Goal: Task Accomplishment & Management: Manage account settings

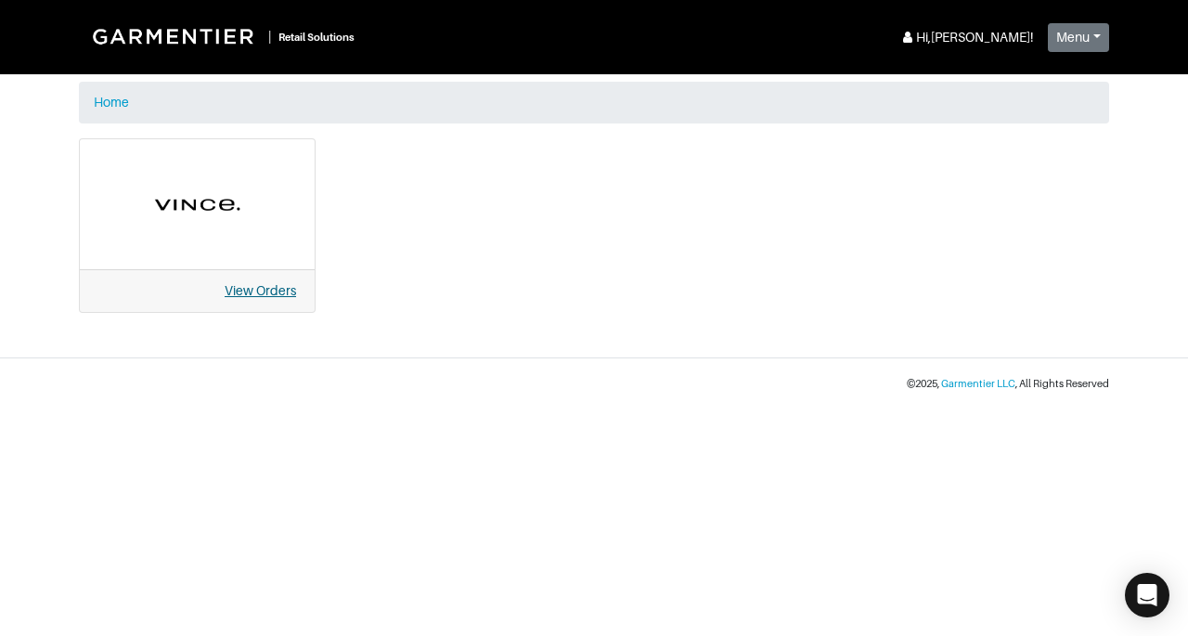
click at [280, 296] on link "View Orders" at bounding box center [260, 290] width 71 height 15
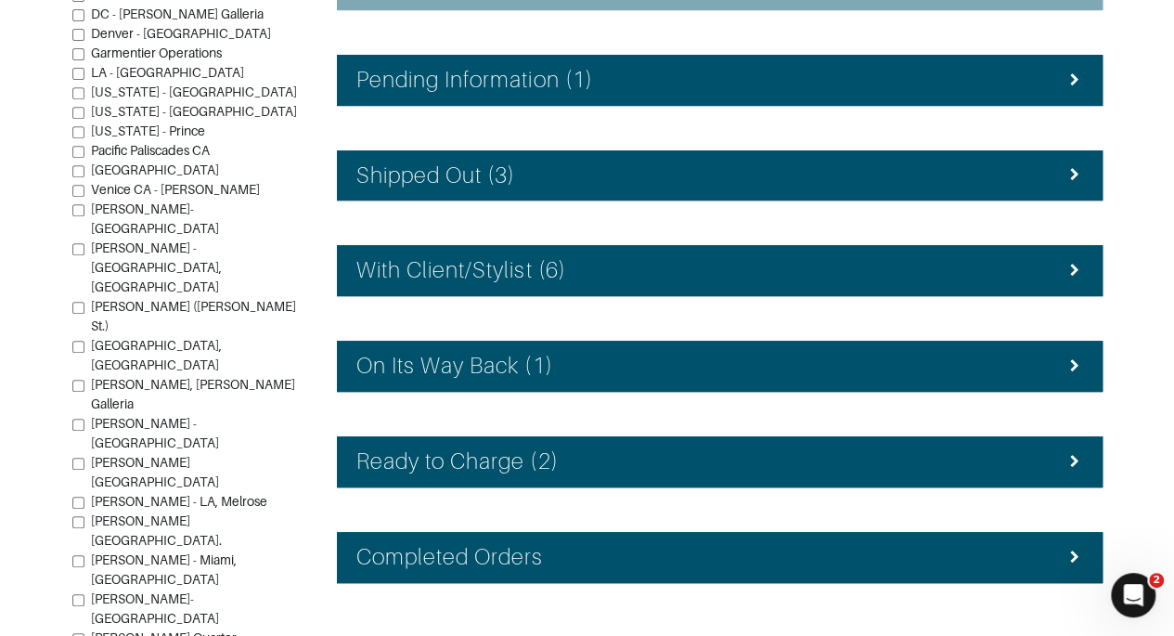
scroll to position [366, 0]
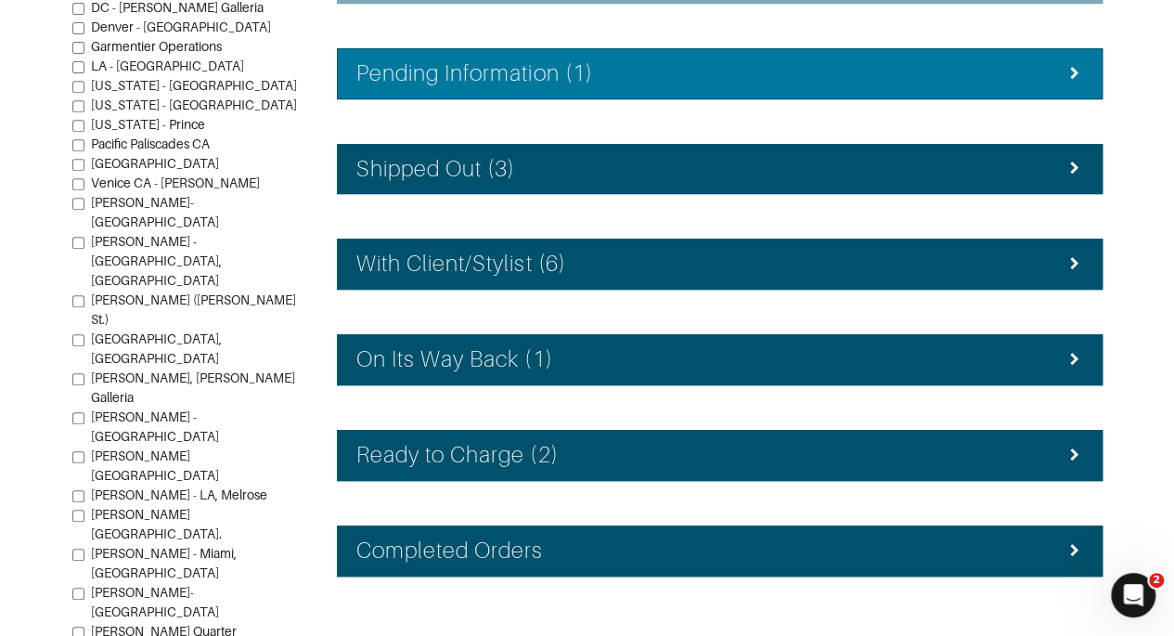
click at [1045, 66] on div "Pending Information (1)" at bounding box center [719, 73] width 727 height 27
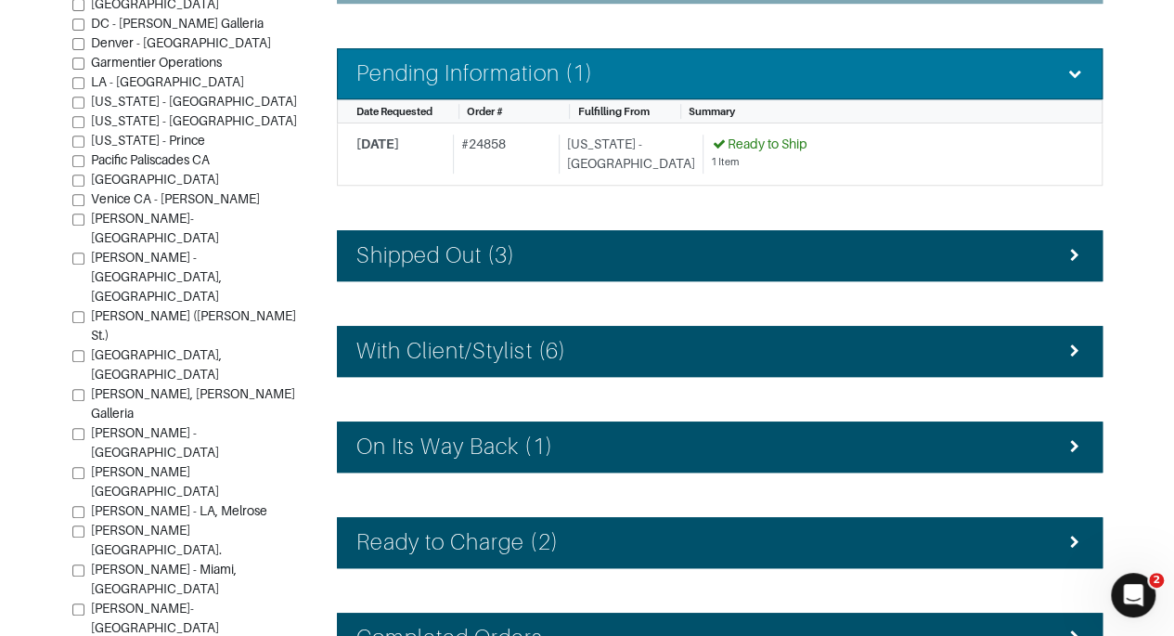
click at [1045, 66] on div "Pending Information (1)" at bounding box center [719, 73] width 727 height 27
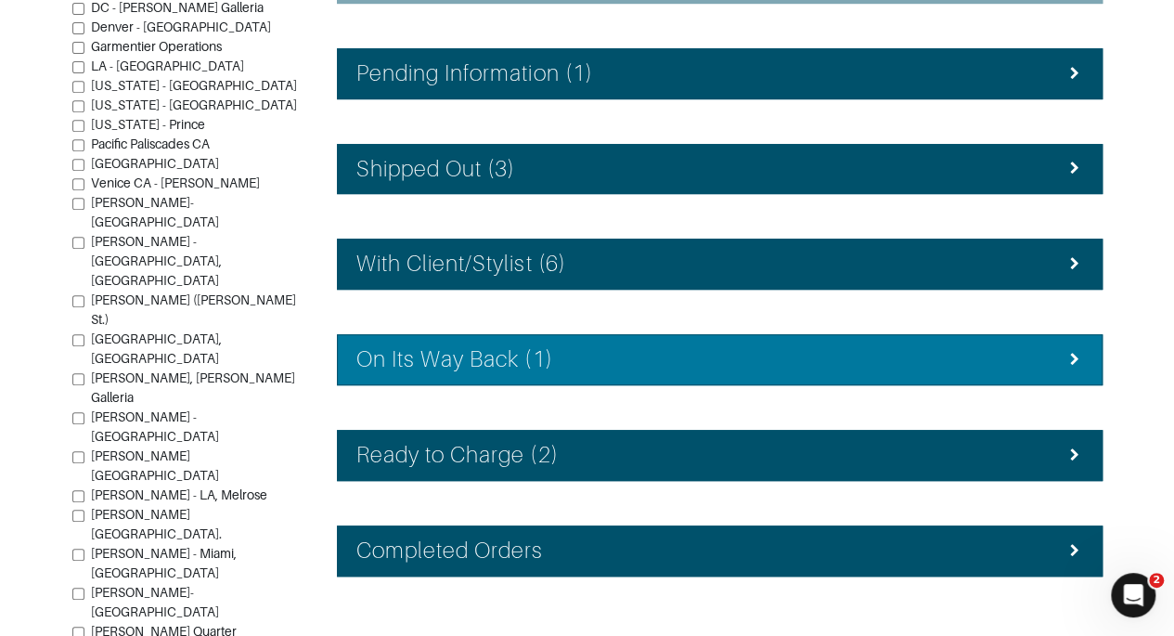
click at [1009, 365] on div "On Its Way Back (1)" at bounding box center [719, 359] width 727 height 27
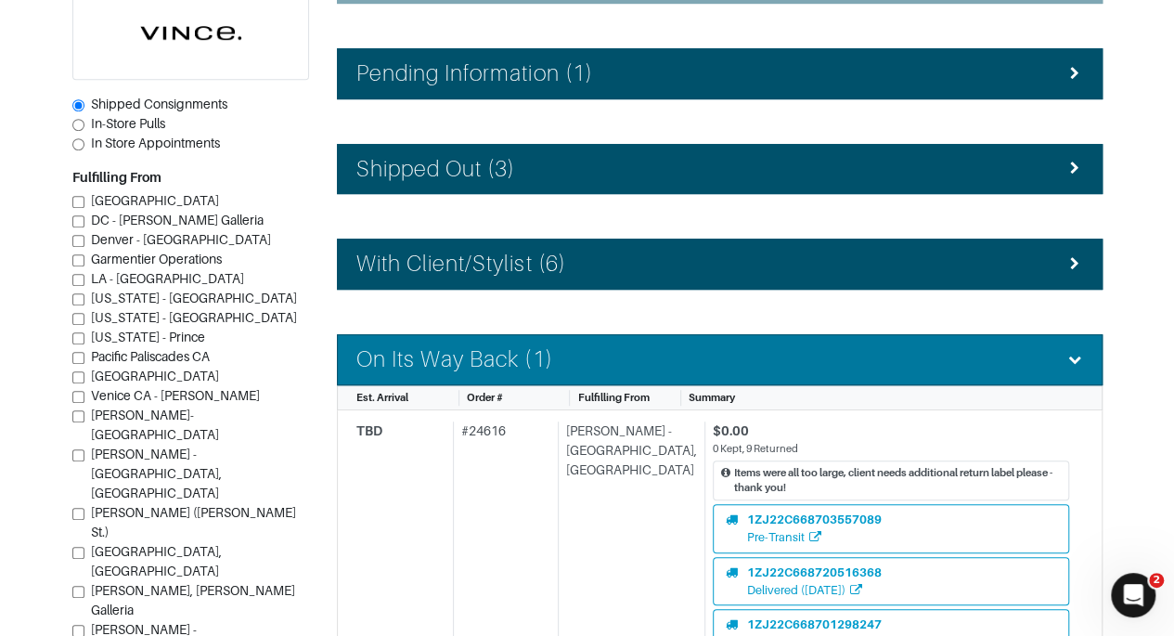
click at [1009, 365] on div "On Its Way Back (1)" at bounding box center [719, 359] width 727 height 27
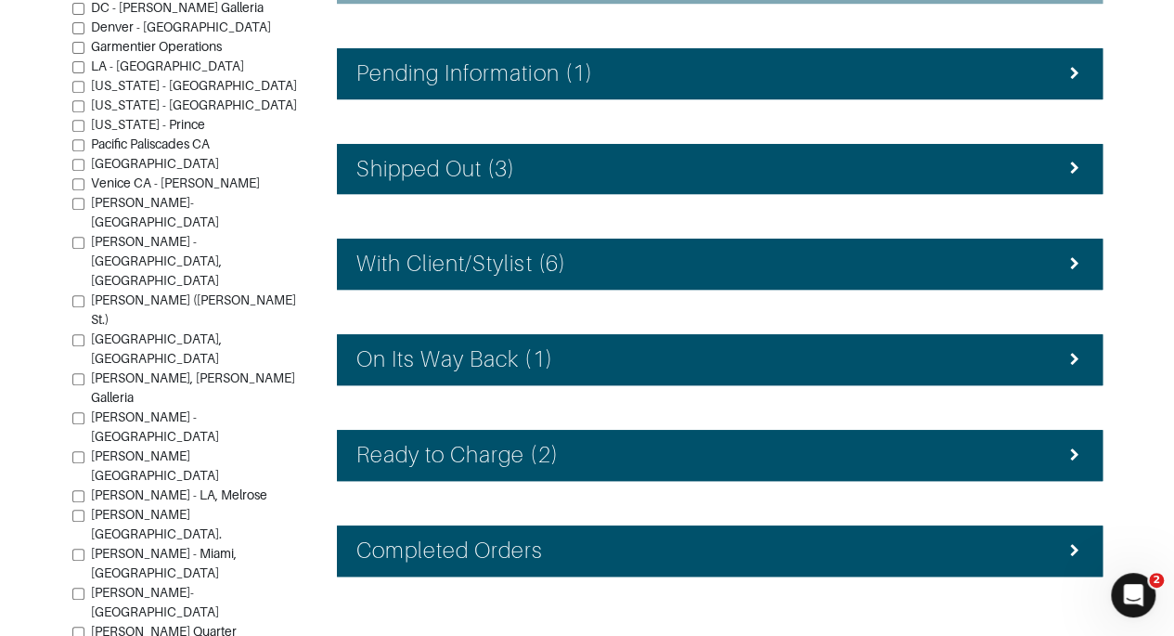
scroll to position [417, 0]
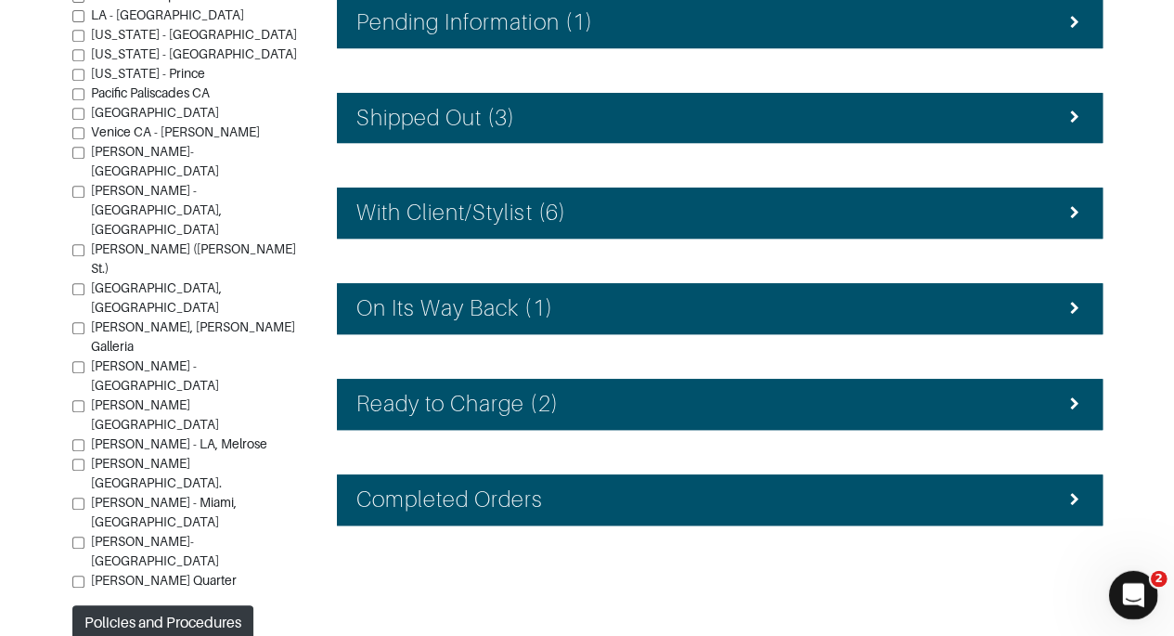
click at [1136, 586] on icon "Open Intercom Messenger" at bounding box center [1130, 592] width 31 height 31
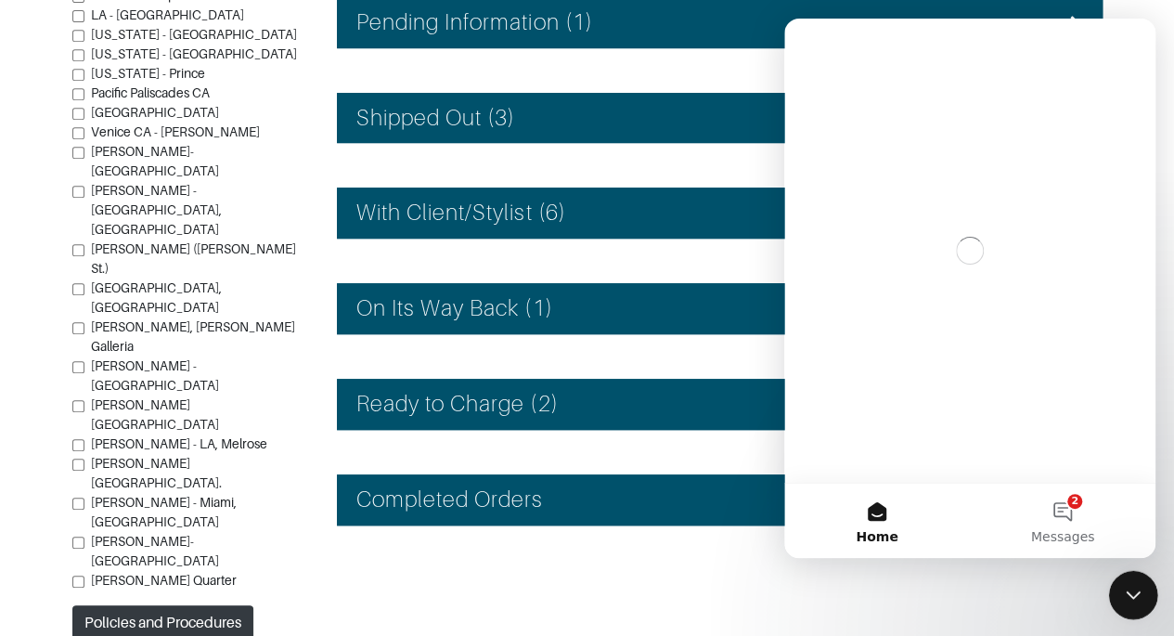
scroll to position [0, 0]
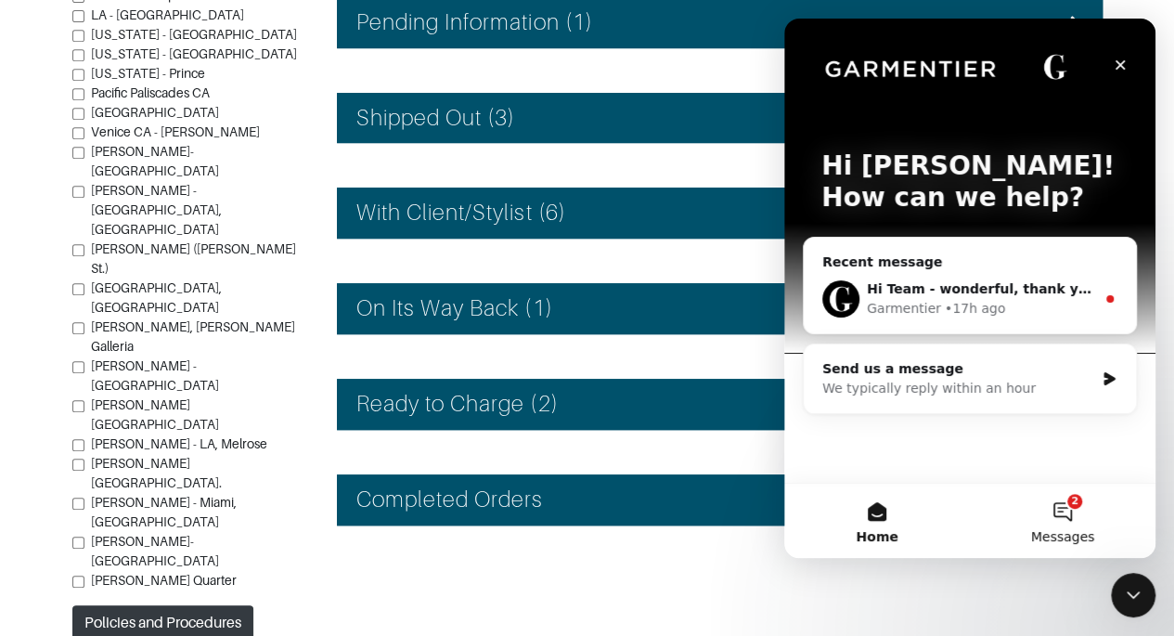
click at [1044, 503] on button "2 Messages" at bounding box center [1063, 520] width 186 height 74
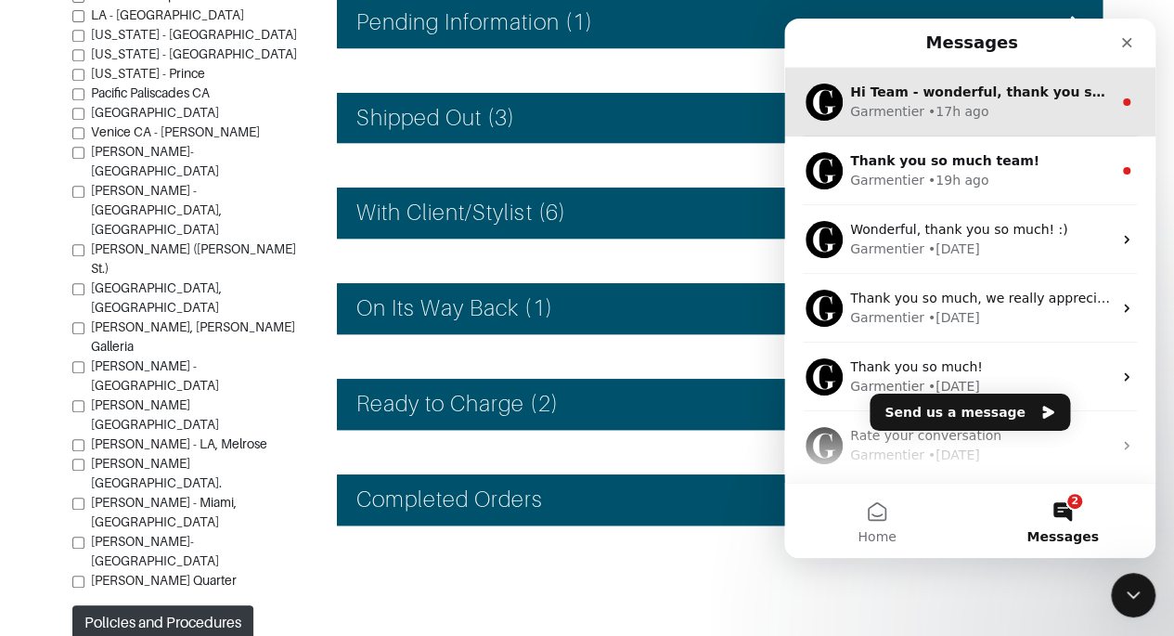
click at [1035, 88] on span "Hi Team - wonderful, thank you so much!" at bounding box center [1000, 91] width 301 height 15
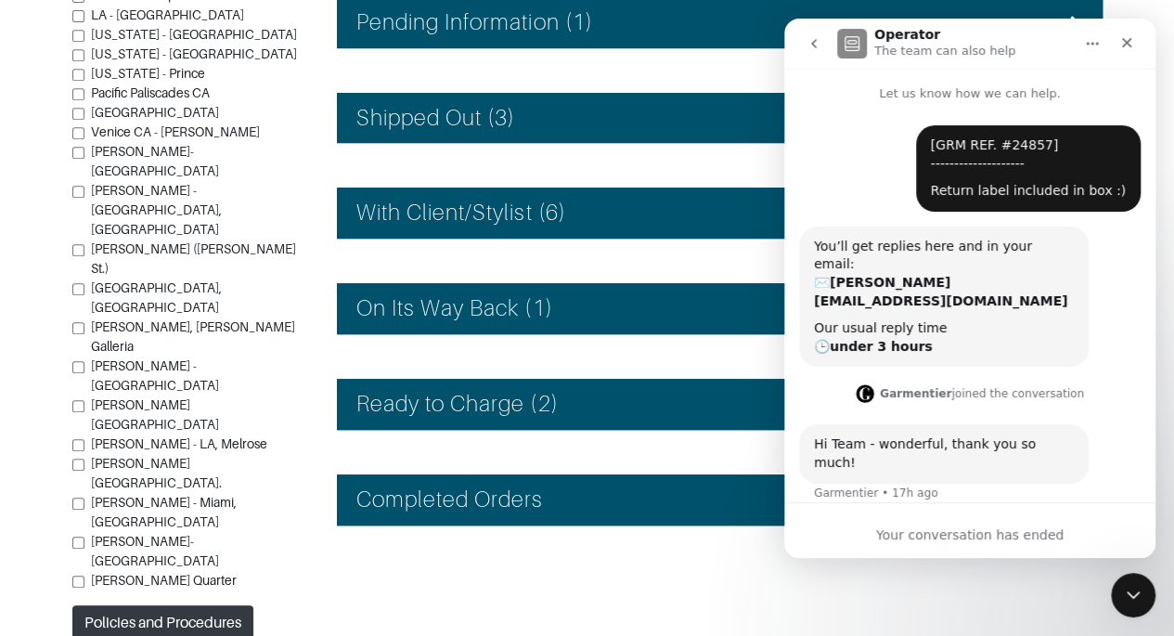
click at [816, 40] on icon "go back" at bounding box center [814, 43] width 6 height 9
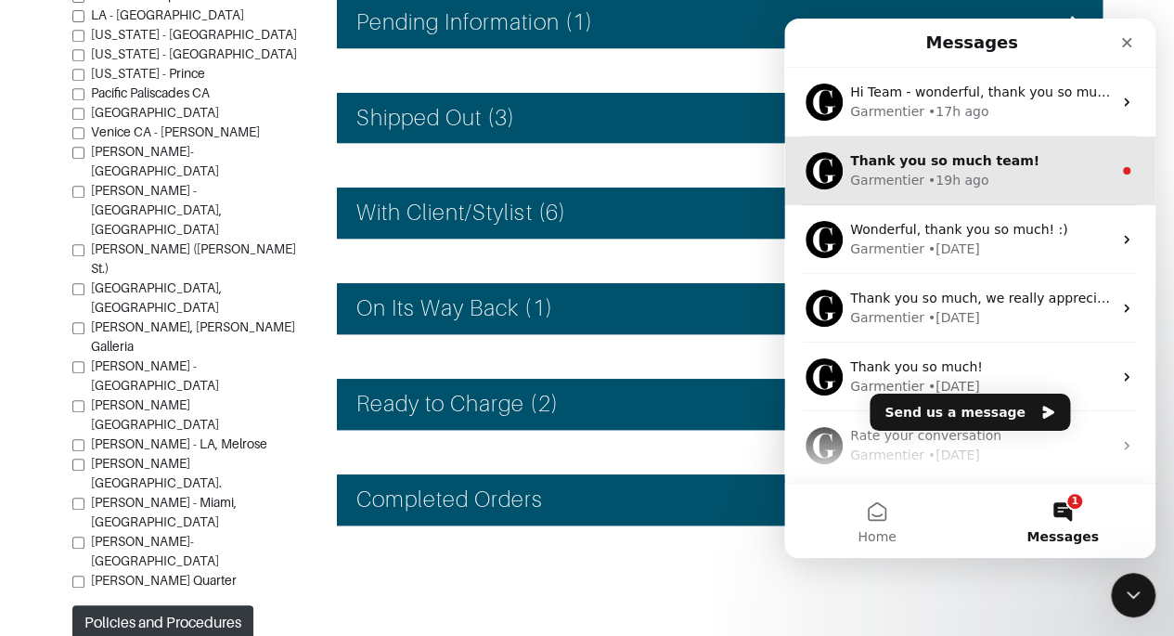
click at [997, 179] on div "Garmentier • 19h ago" at bounding box center [981, 180] width 262 height 19
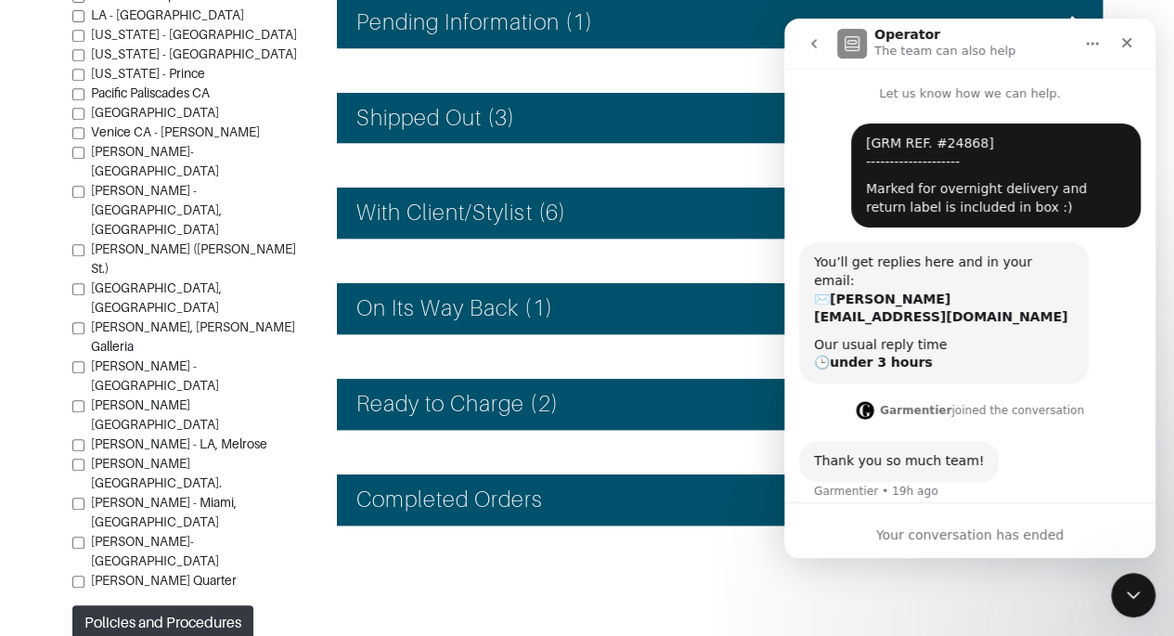
click at [807, 46] on icon "go back" at bounding box center [813, 43] width 15 height 15
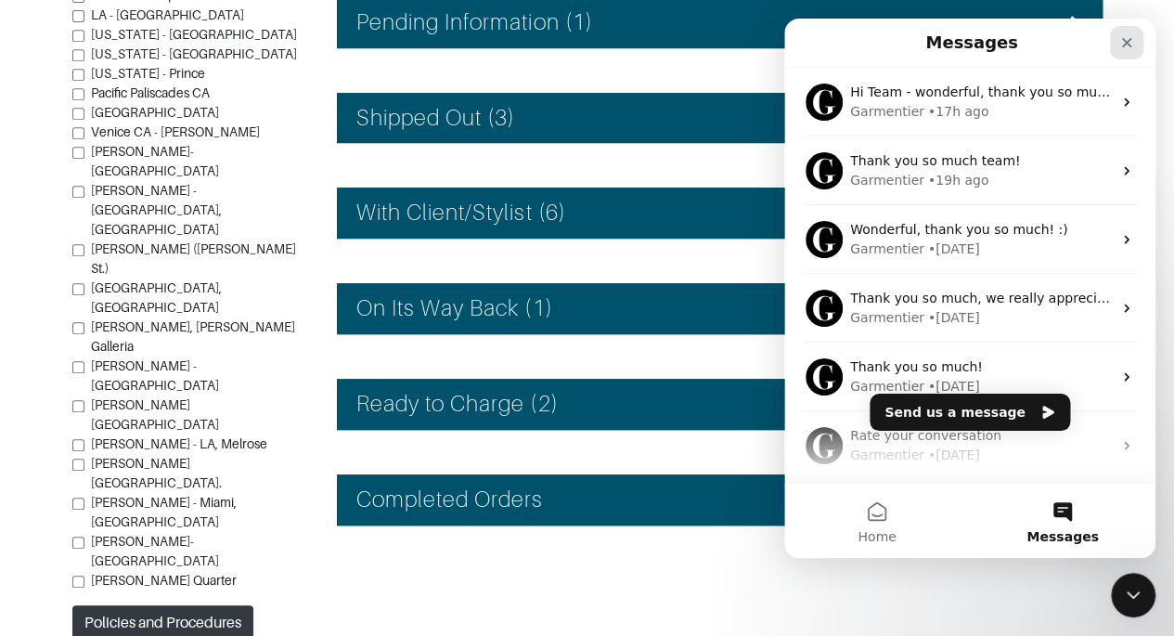
click at [1125, 45] on icon "Close" at bounding box center [1126, 42] width 15 height 15
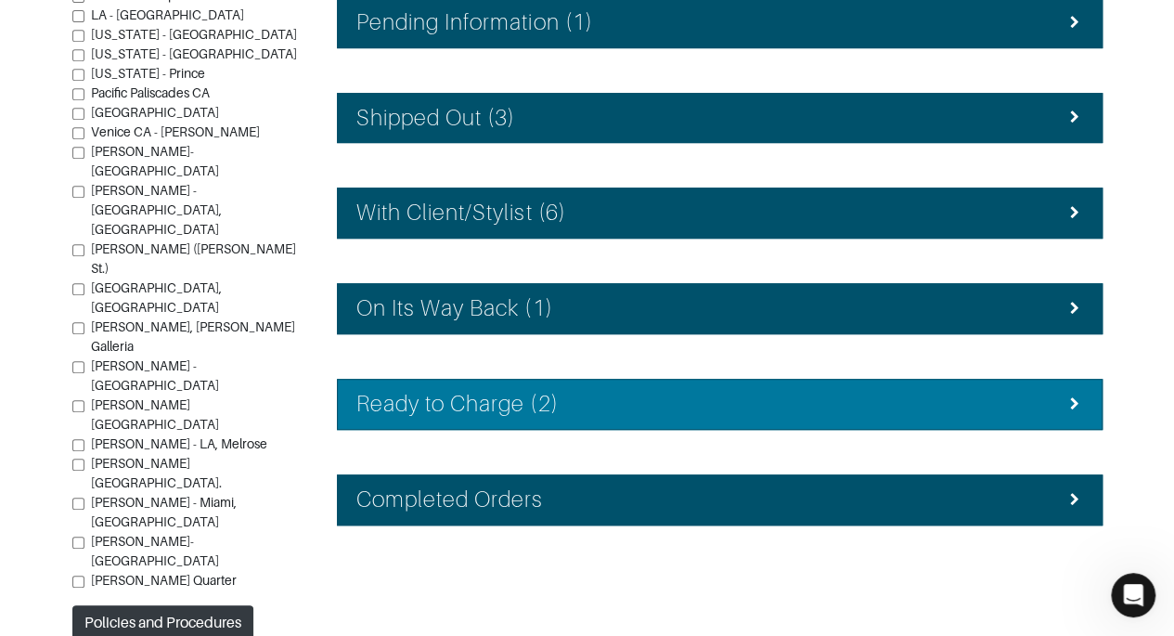
click at [711, 402] on div "Ready to Charge (2)" at bounding box center [719, 404] width 727 height 27
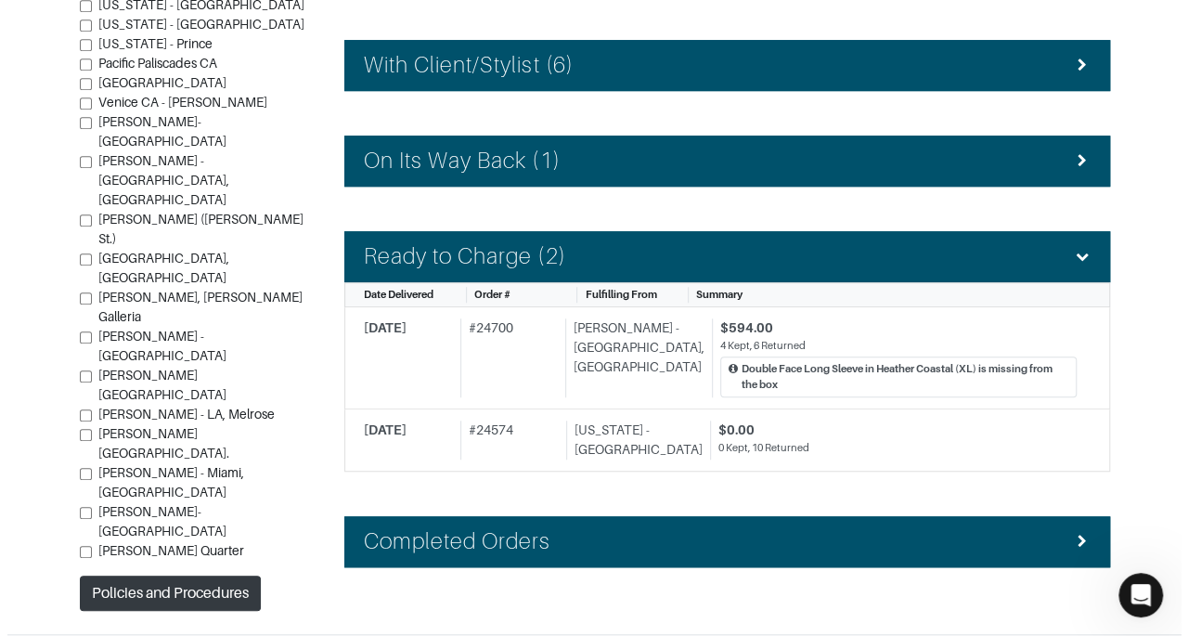
scroll to position [604, 0]
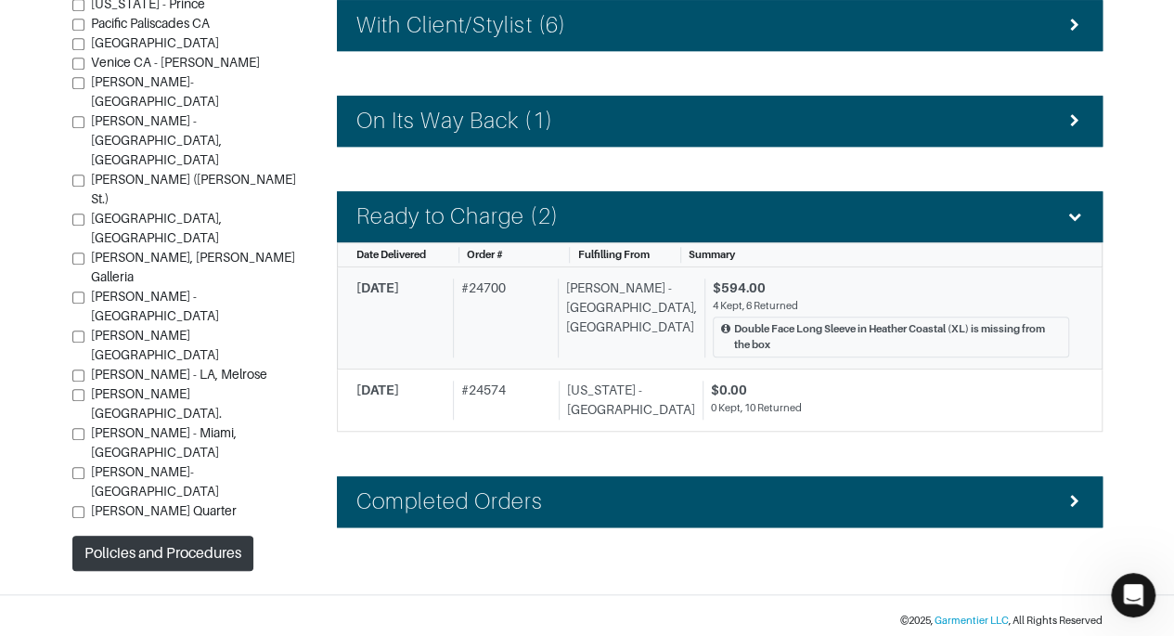
click at [832, 289] on div "$594.00" at bounding box center [891, 287] width 356 height 19
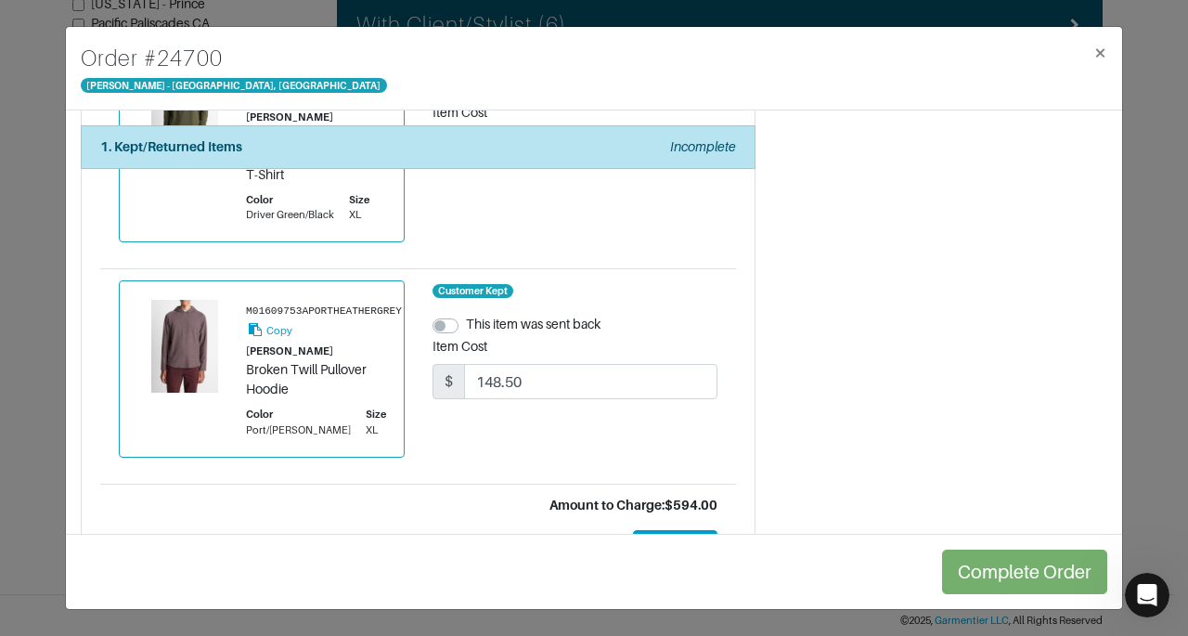
scroll to position [1850, 0]
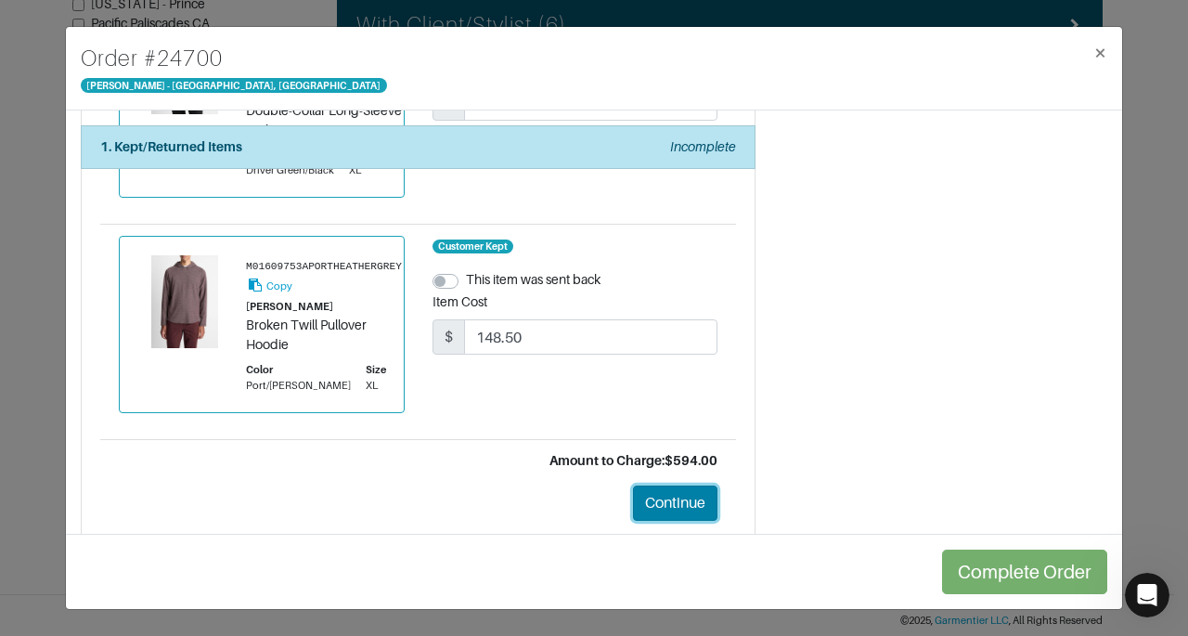
click at [651, 516] on button "Continue" at bounding box center [675, 502] width 84 height 35
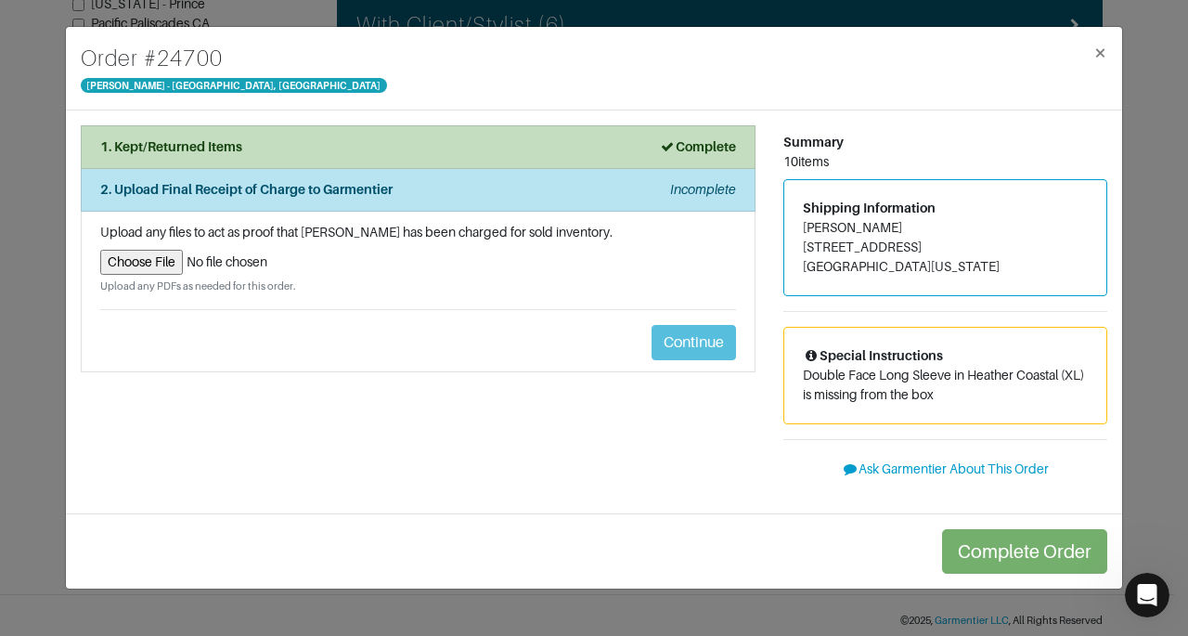
scroll to position [0, 0]
click at [146, 269] on input "file" at bounding box center [418, 262] width 636 height 25
type input "C:\fakepath\Garmentier Order 24700.pdf"
click at [134, 263] on input "file" at bounding box center [418, 262] width 636 height 25
type input "C:\fakepath\Garmentier Order 24700.pdf"
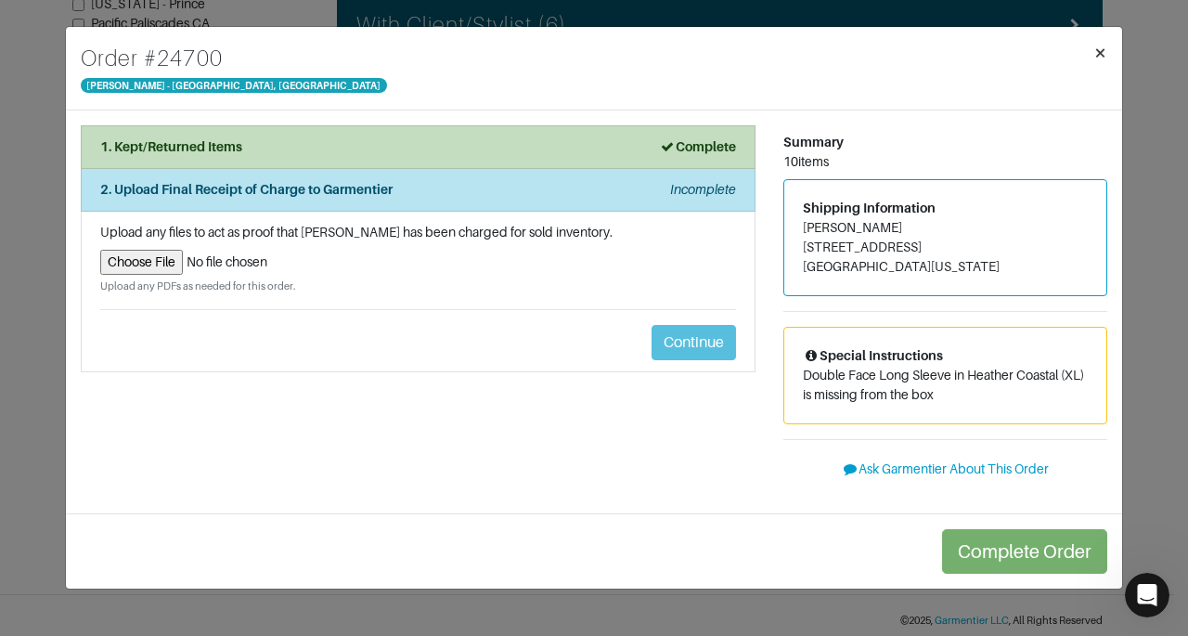
click at [1097, 58] on span "×" at bounding box center [1100, 52] width 14 height 25
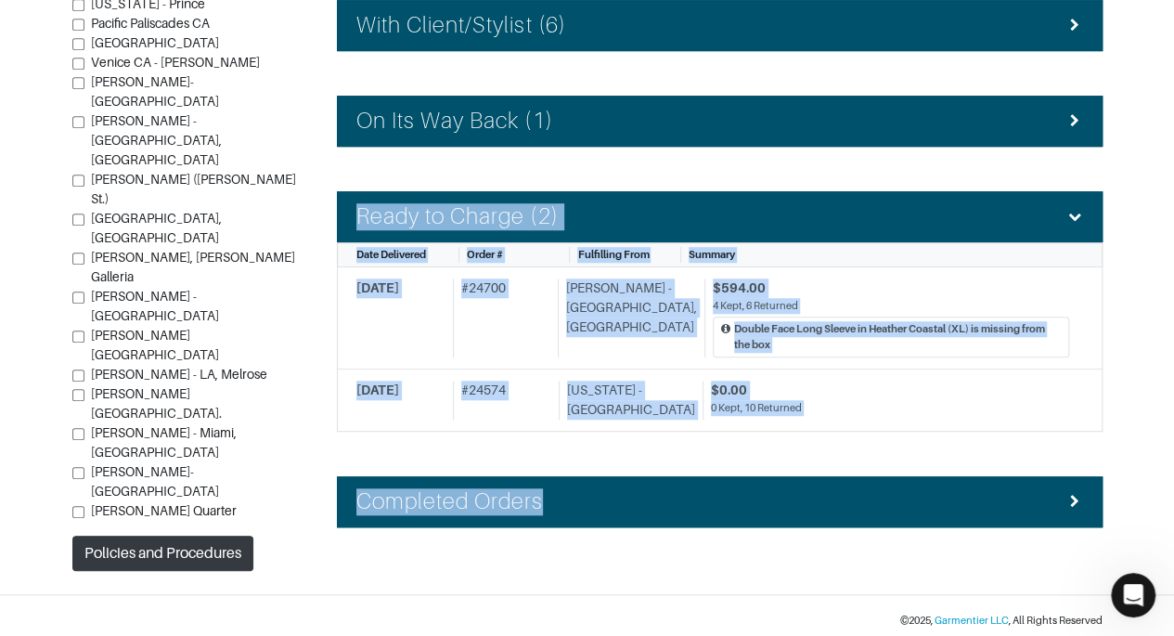
drag, startPoint x: 1097, startPoint y: 58, endPoint x: 1187, endPoint y: 450, distance: 402.7
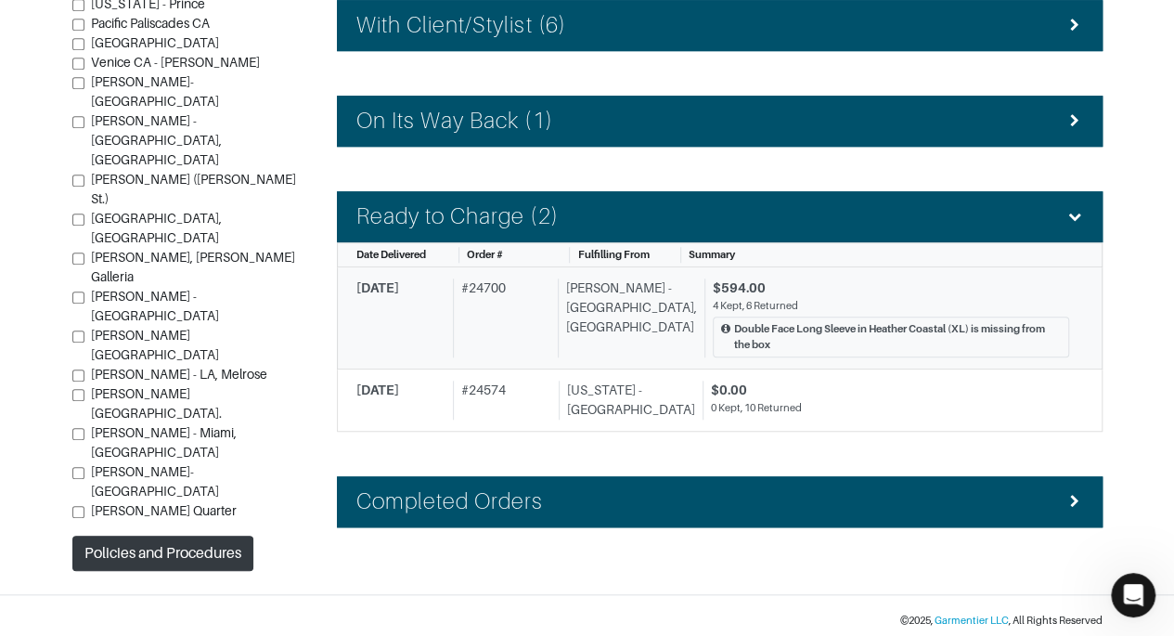
click at [953, 305] on div "4 Kept, 6 Returned" at bounding box center [891, 306] width 356 height 16
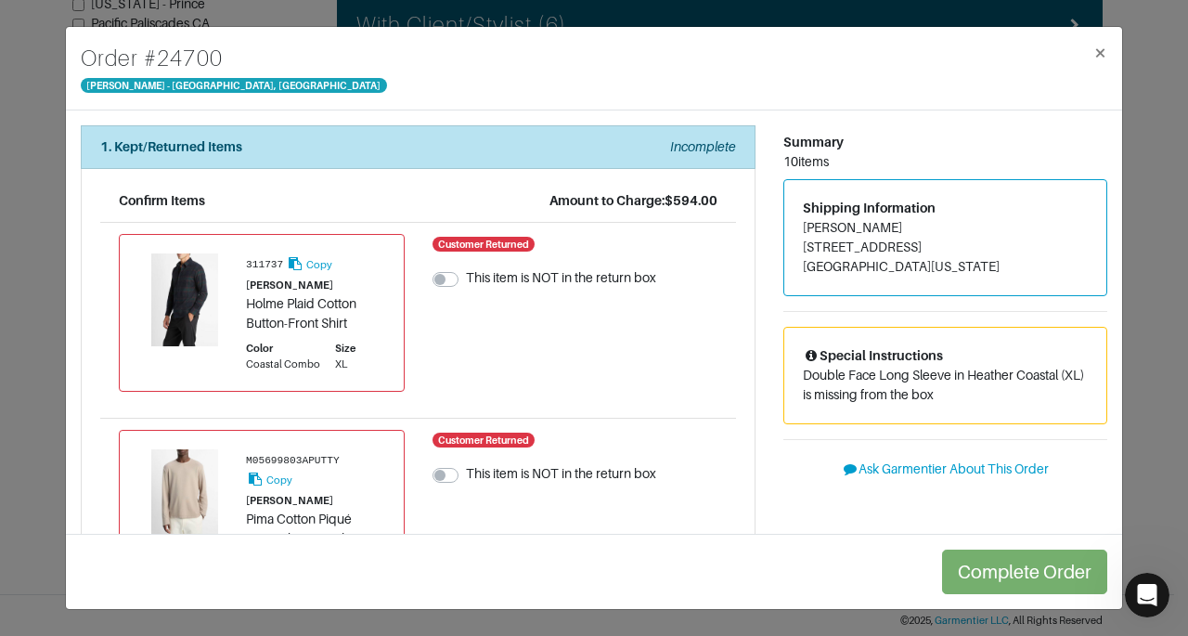
scroll to position [1917, 0]
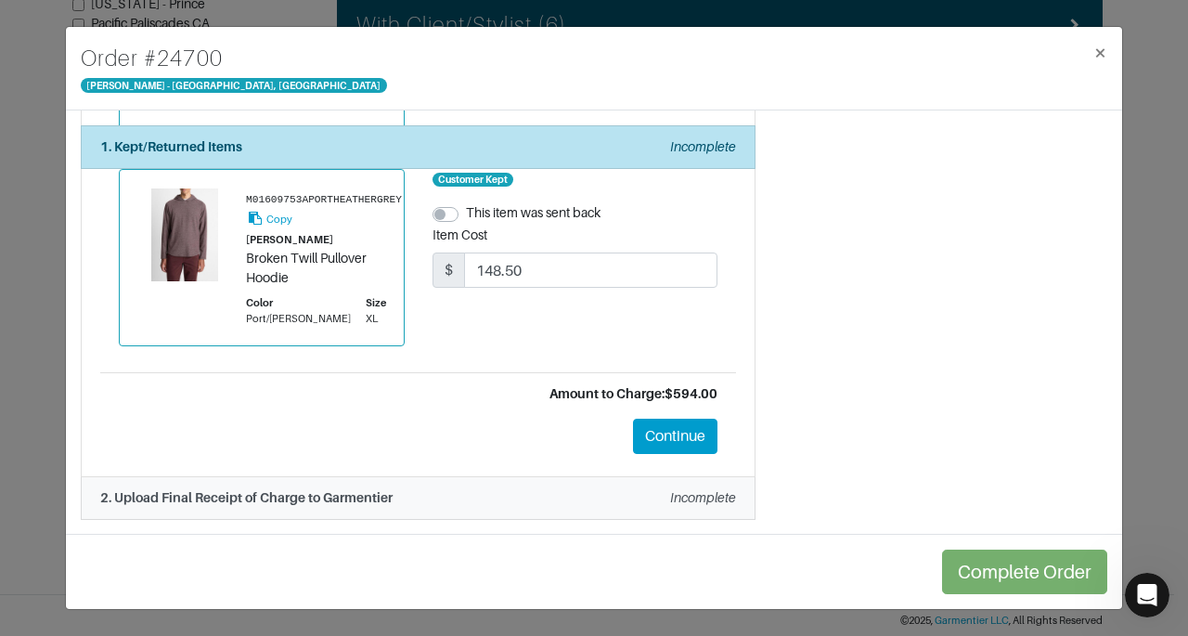
click at [694, 498] on em "Incomplete" at bounding box center [703, 497] width 66 height 15
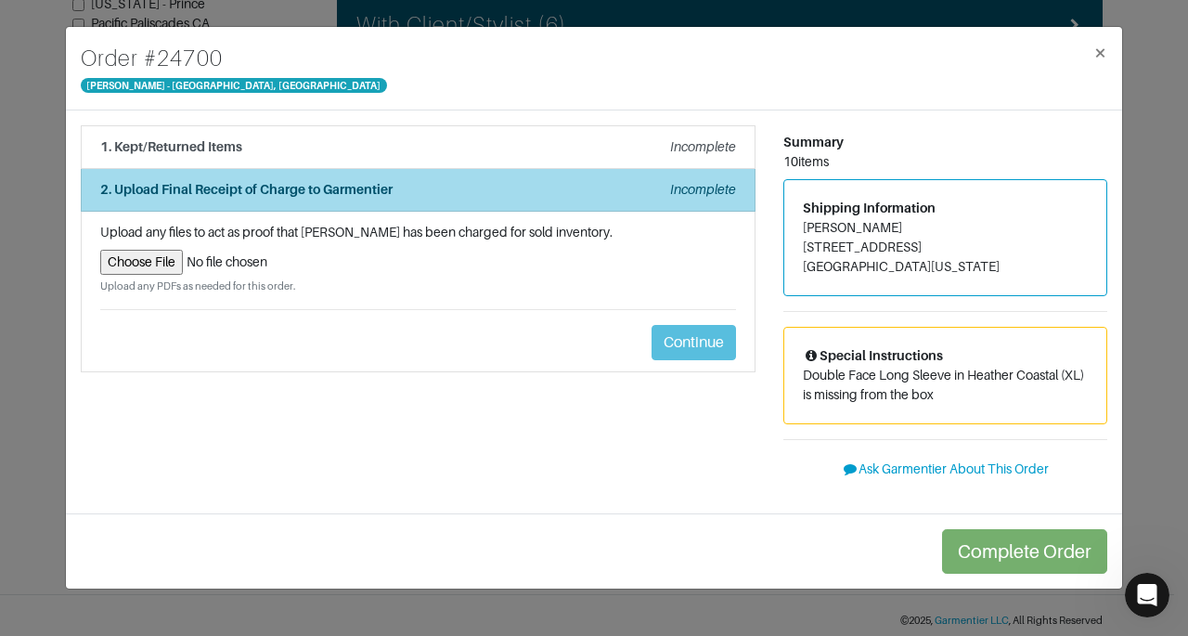
scroll to position [0, 0]
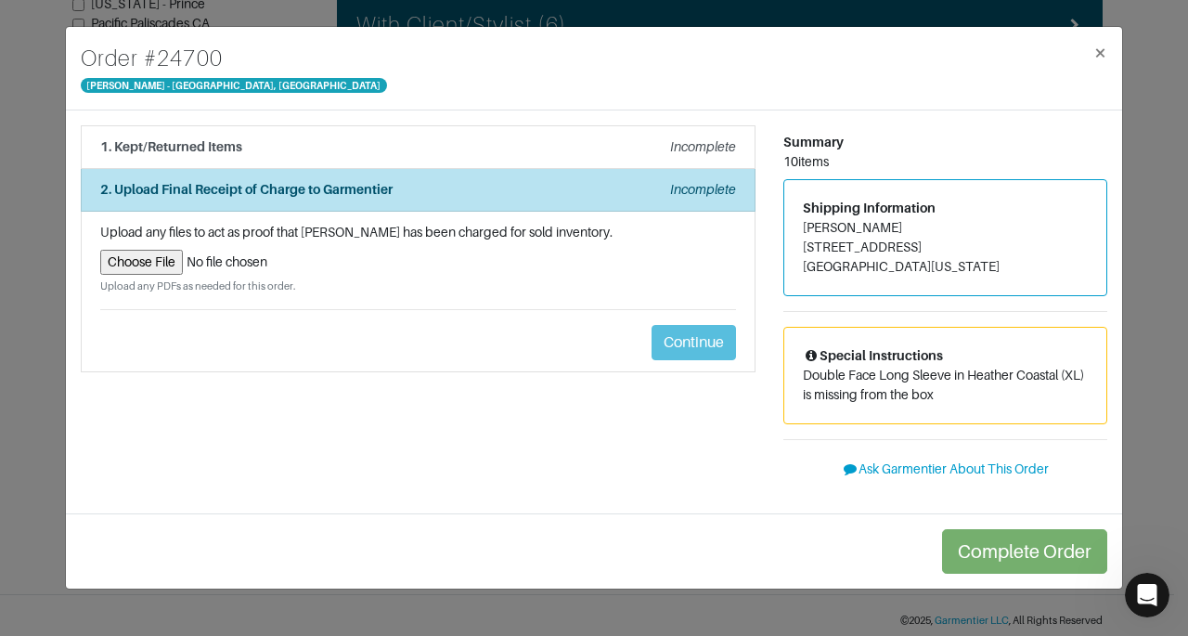
click at [161, 261] on input "file" at bounding box center [418, 262] width 636 height 25
type input "C:\fakepath\Garmentier Order 24700.pdf"
click at [500, 131] on li "1. Kept/Returned Items Incomplete" at bounding box center [418, 147] width 675 height 44
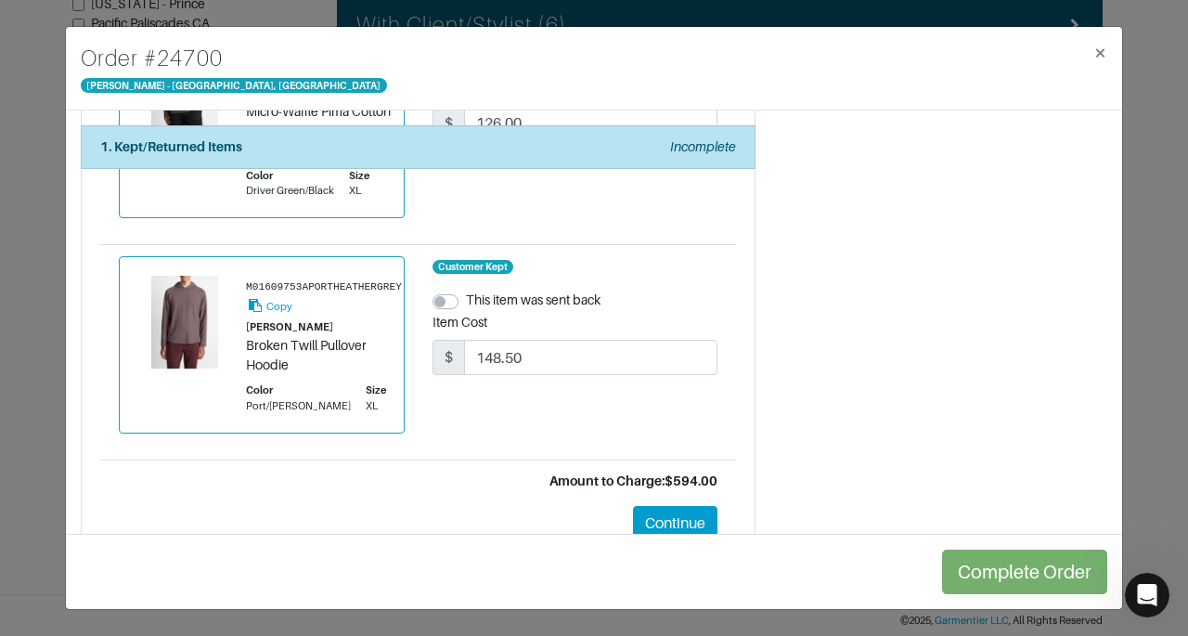
scroll to position [1917, 0]
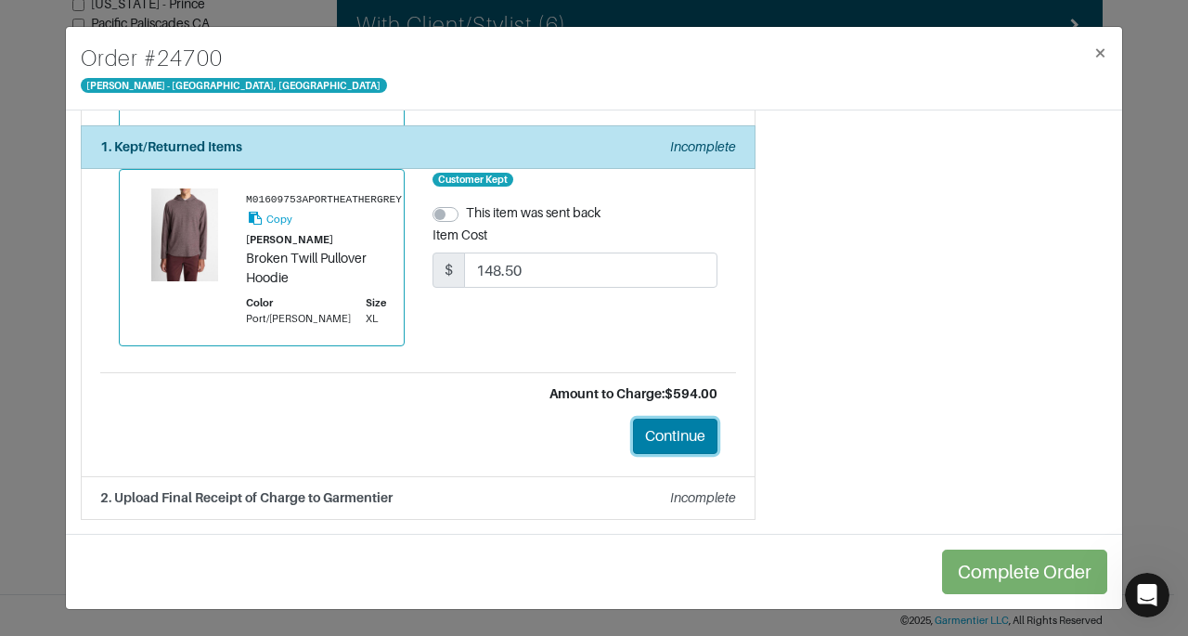
click at [638, 437] on button "Continue" at bounding box center [675, 435] width 84 height 35
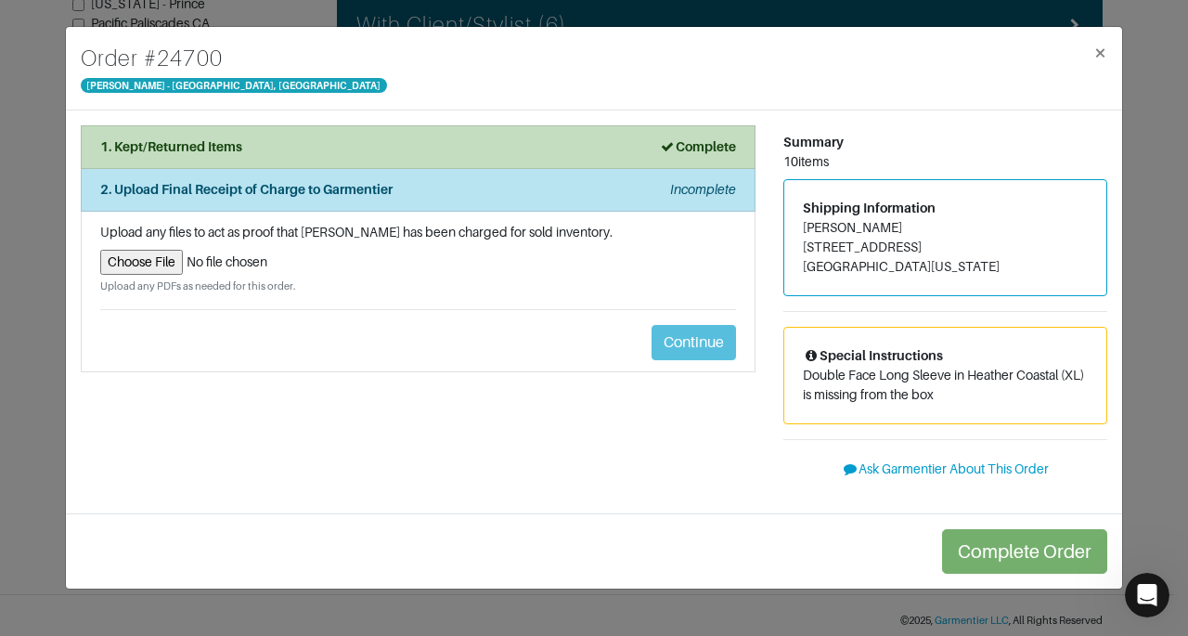
scroll to position [0, 0]
click at [158, 254] on input "file" at bounding box center [418, 262] width 636 height 25
type input "C:\fakepath\Garmentier Order 24700.pdf"
click at [1130, 66] on div "Order # [GEOGRAPHIC_DATA][PERSON_NAME] × 1. Kept/Returned Items Complete Confir…" at bounding box center [594, 318] width 1188 height 636
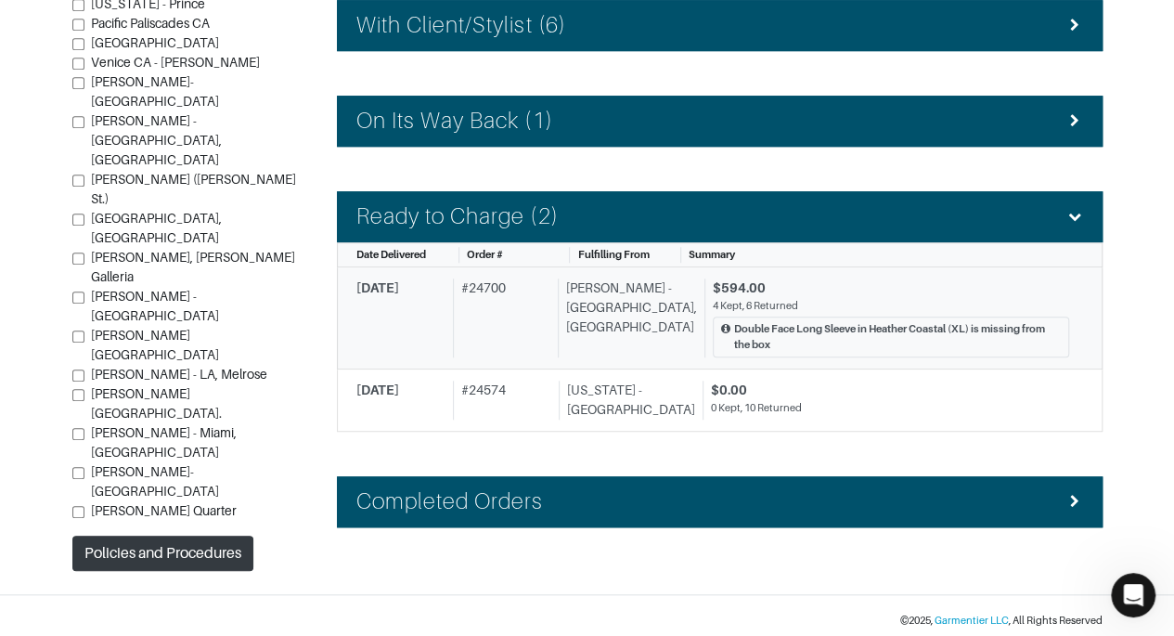
click at [855, 283] on div "$594.00" at bounding box center [891, 287] width 356 height 19
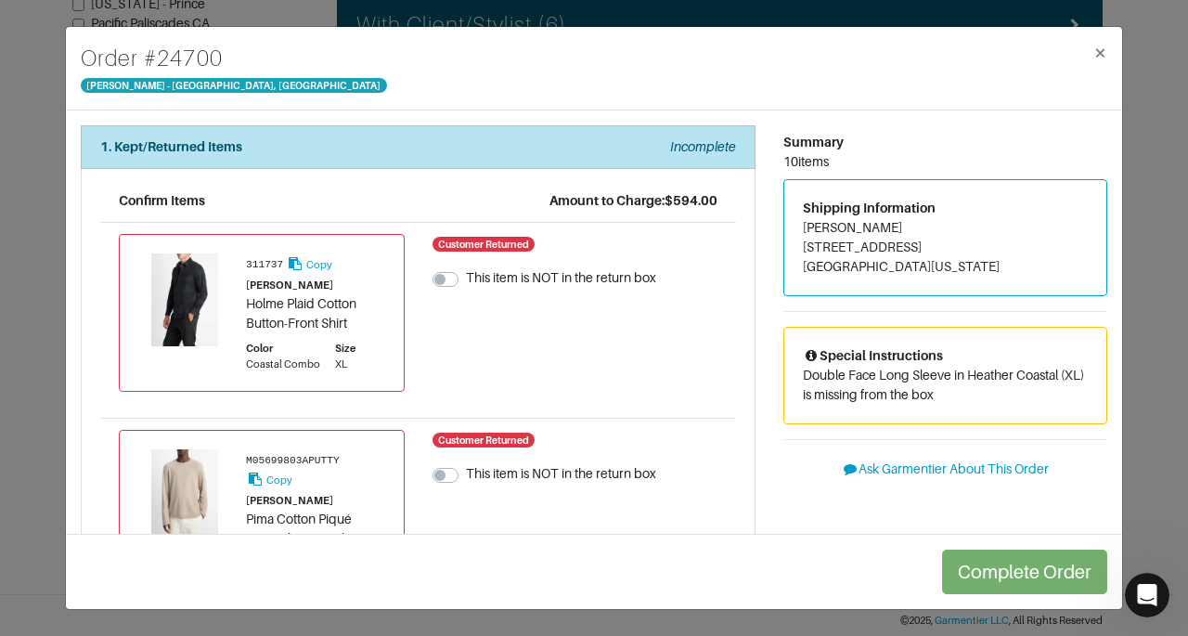
scroll to position [1917, 0]
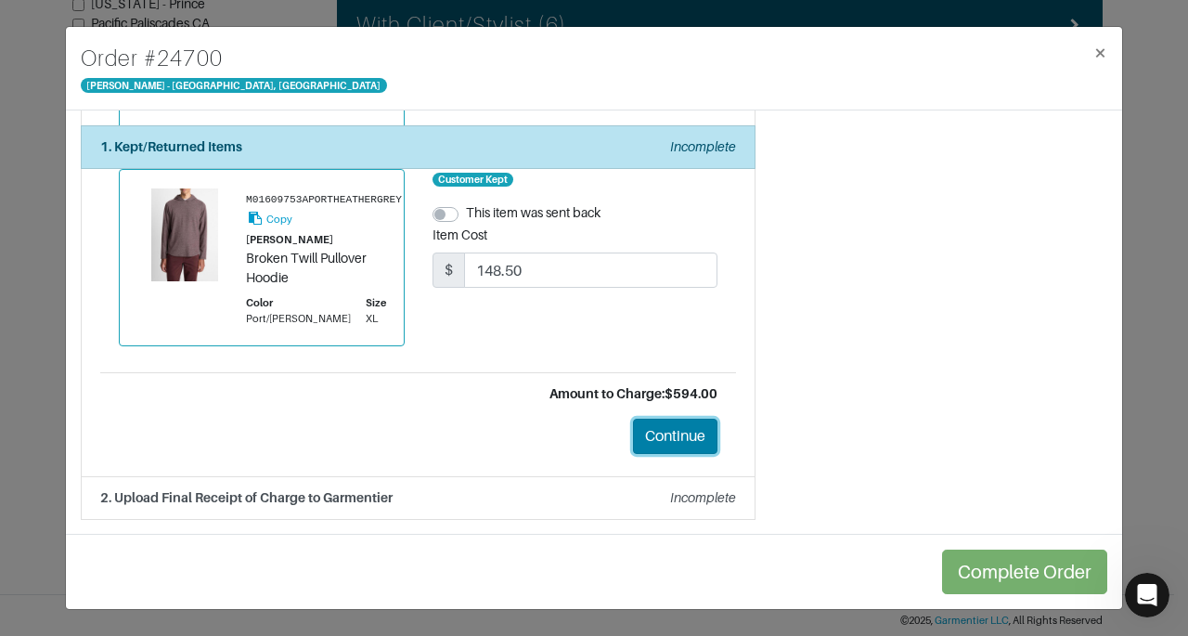
click at [661, 435] on button "Continue" at bounding box center [675, 435] width 84 height 35
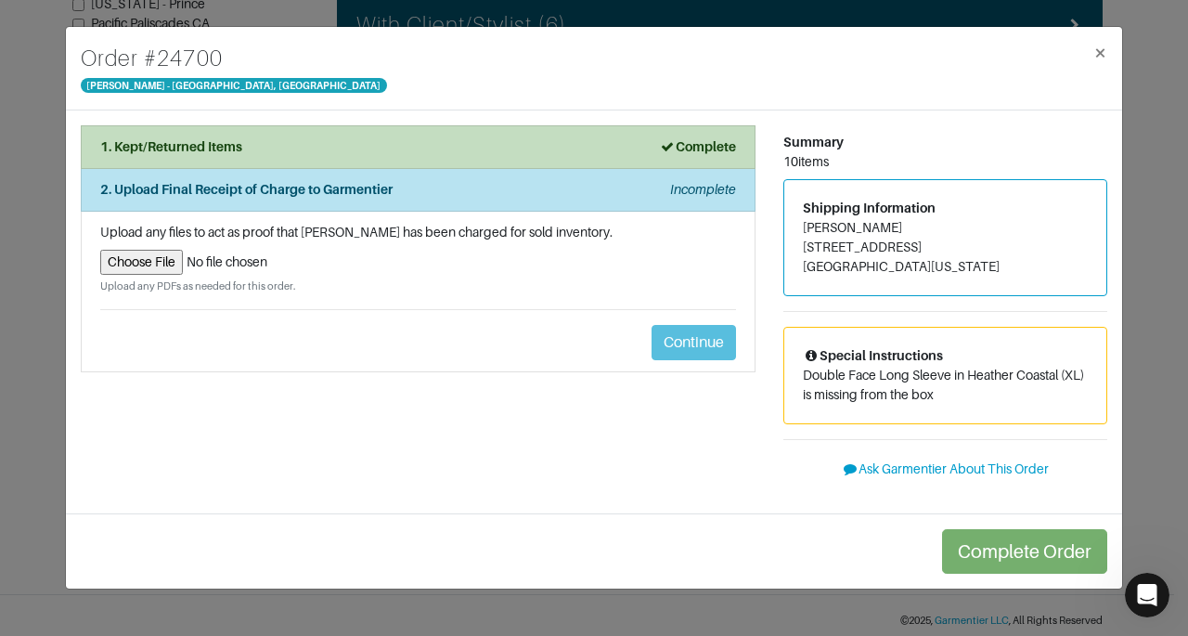
scroll to position [0, 0]
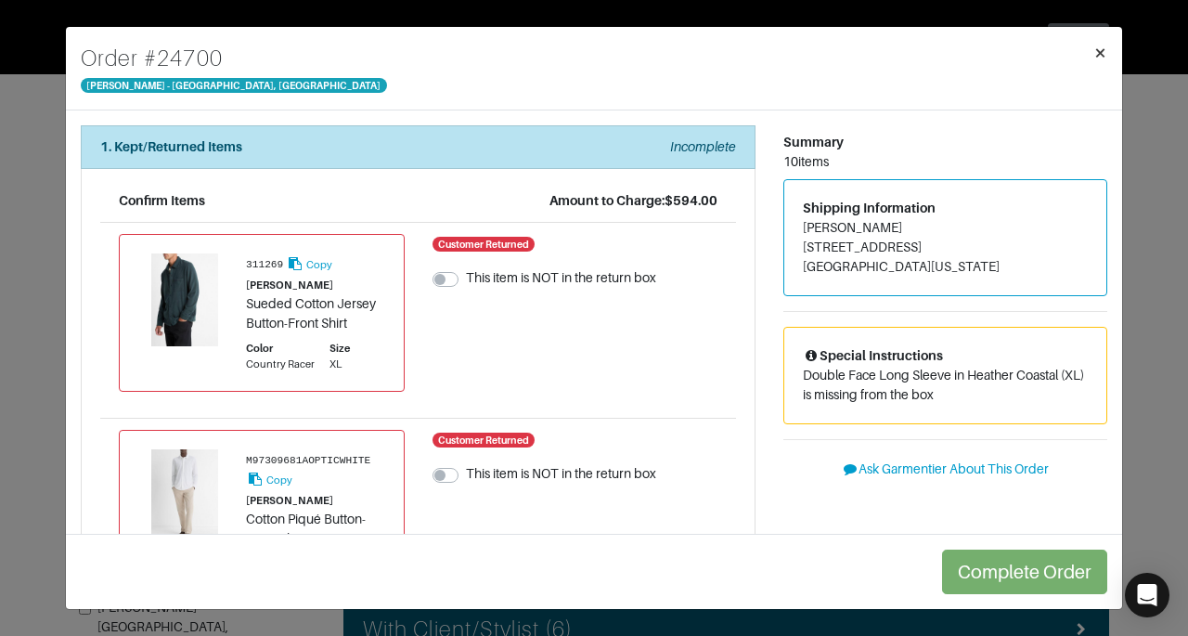
click at [1097, 57] on span "×" at bounding box center [1100, 52] width 14 height 25
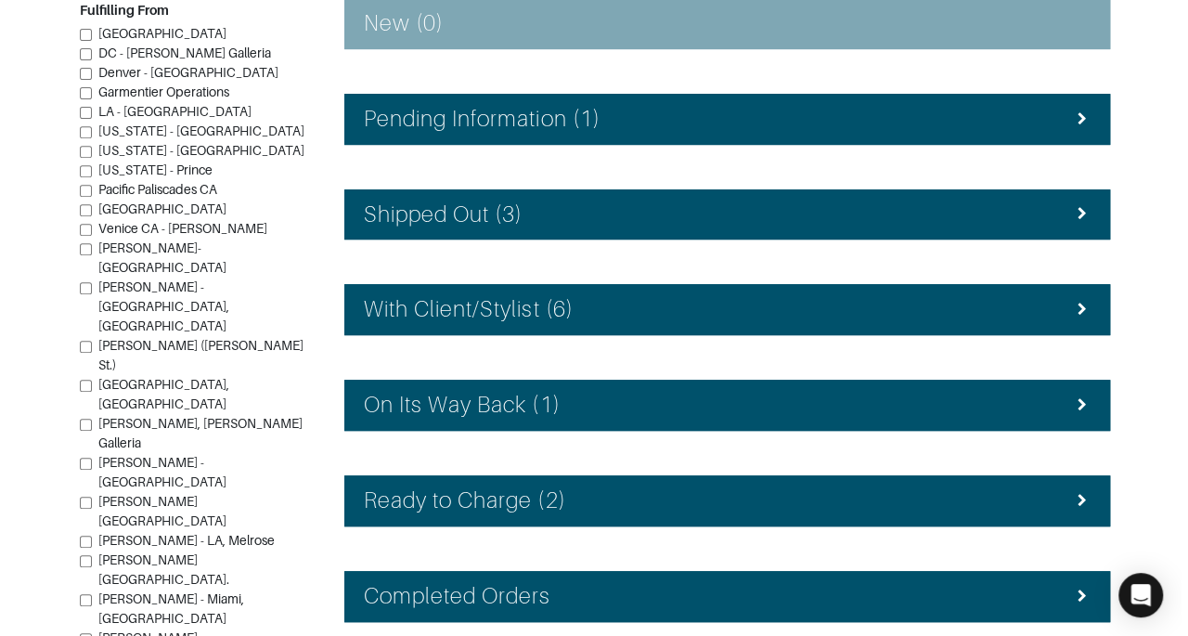
scroll to position [417, 0]
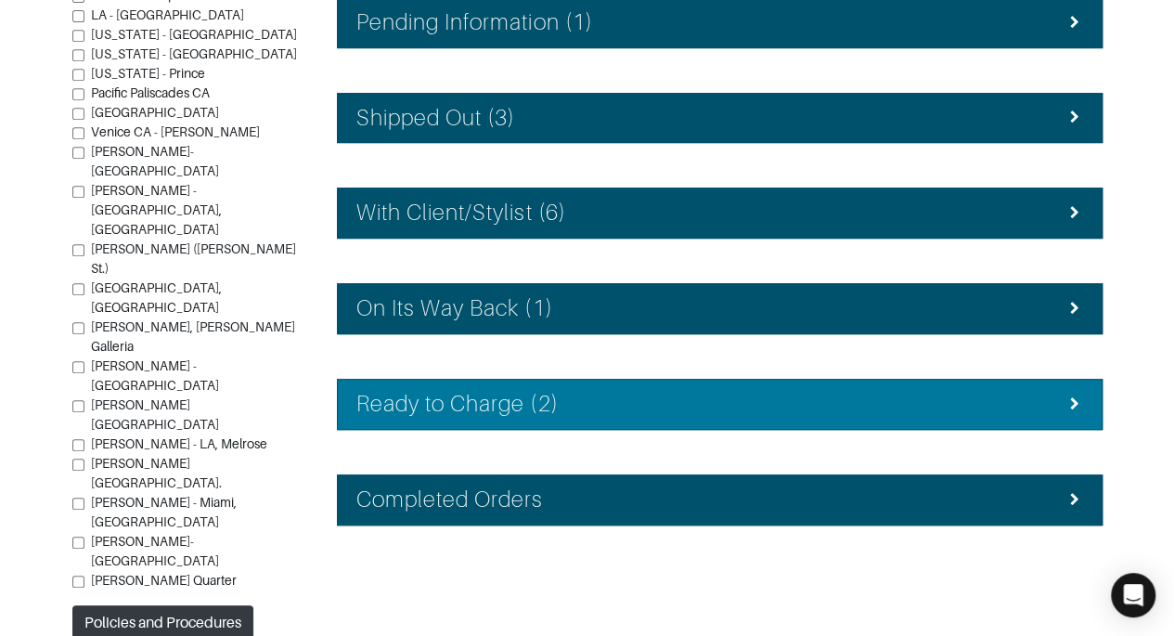
click at [807, 400] on div "Ready to Charge (2)" at bounding box center [719, 404] width 727 height 27
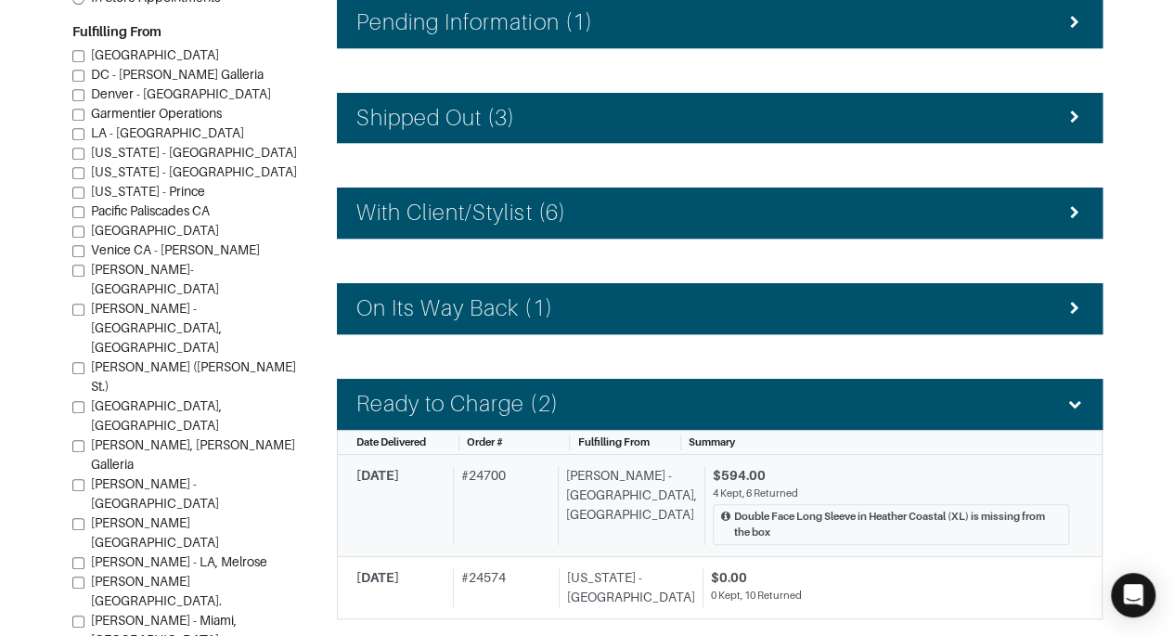
click at [775, 466] on div "$594.00" at bounding box center [891, 475] width 356 height 19
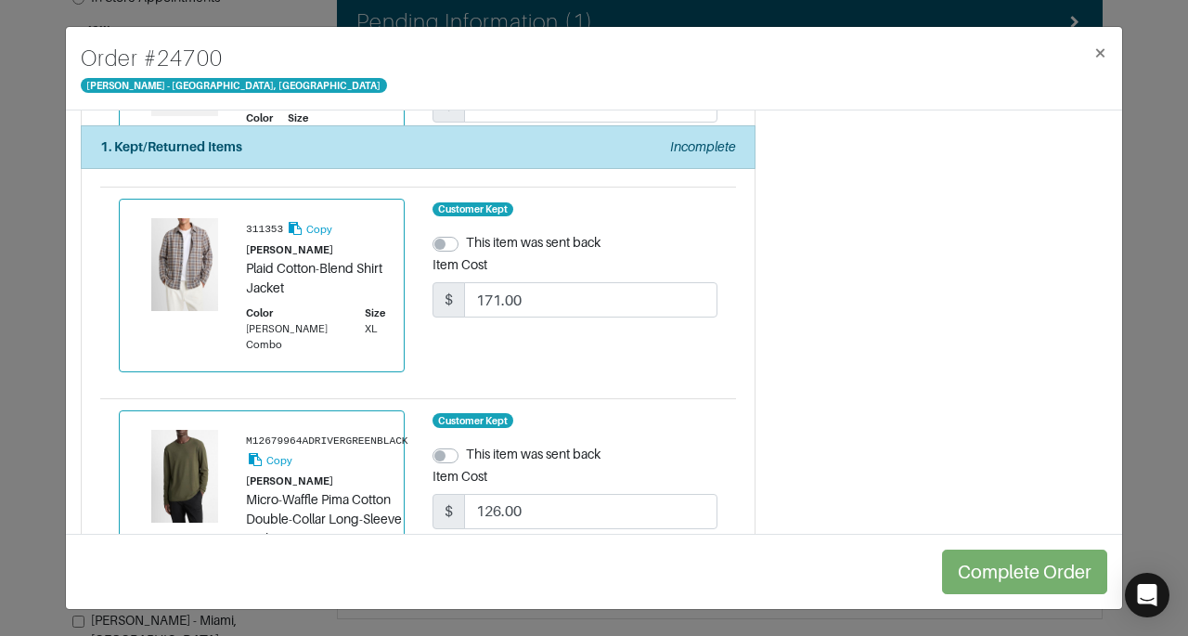
scroll to position [1917, 0]
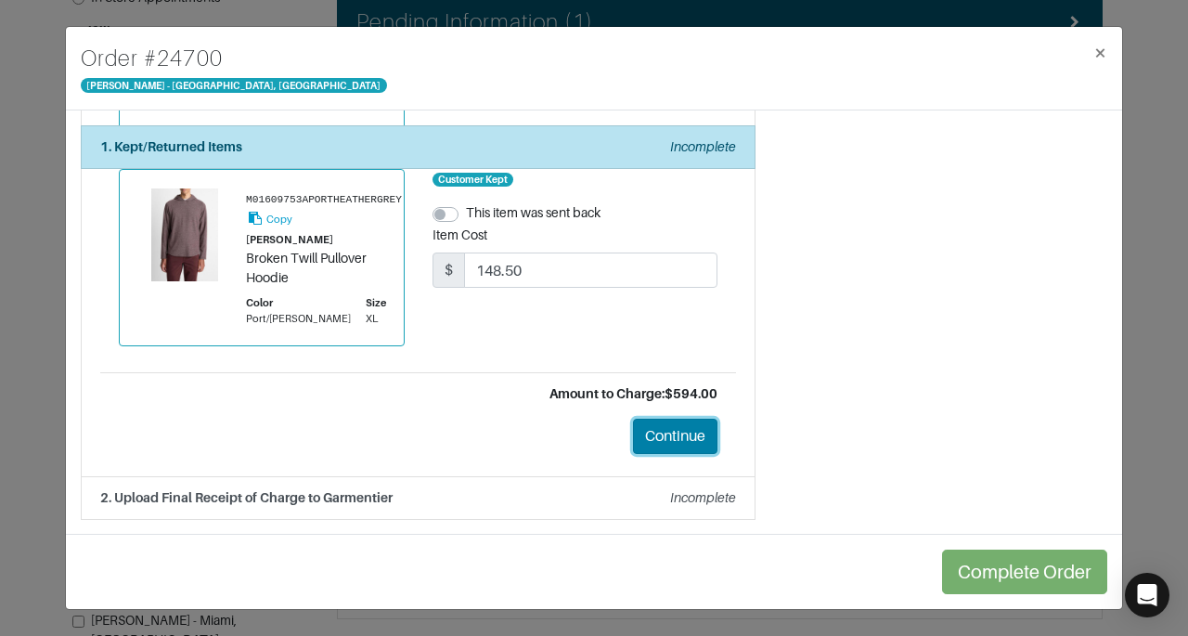
click at [698, 431] on button "Continue" at bounding box center [675, 435] width 84 height 35
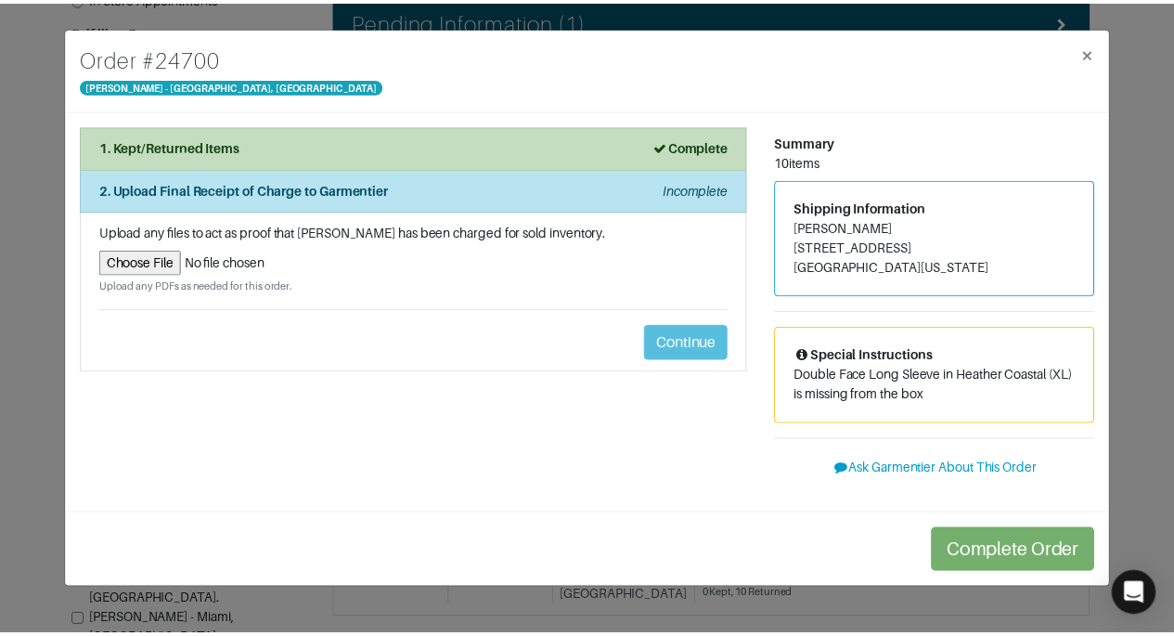
scroll to position [0, 0]
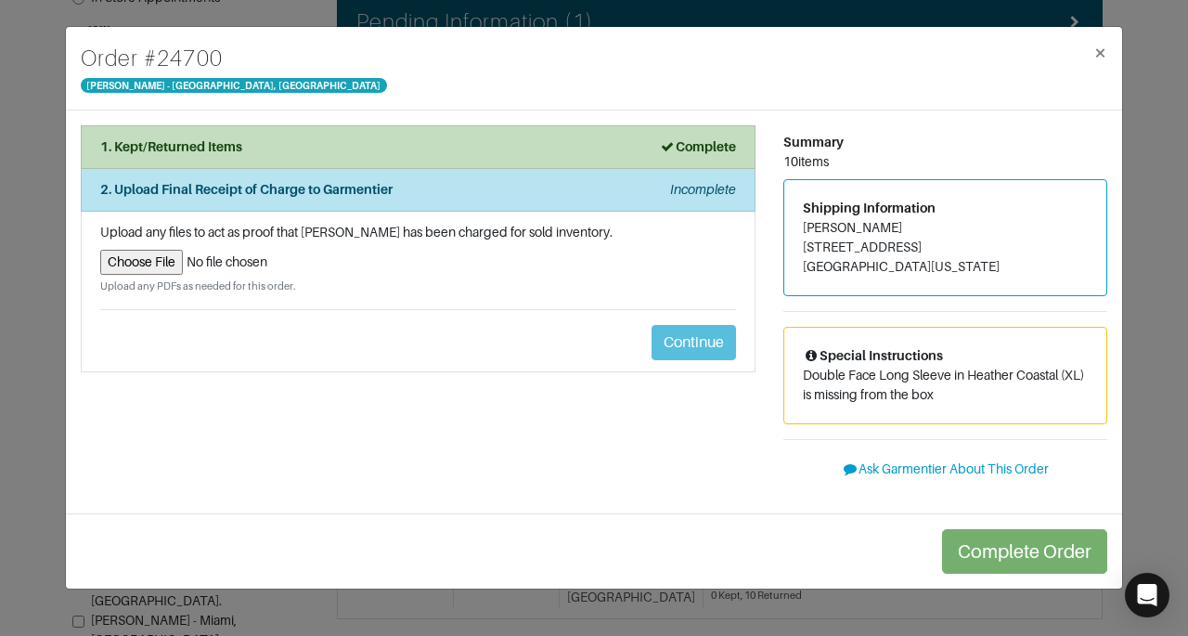
click at [157, 251] on input "file" at bounding box center [418, 262] width 636 height 25
type input "C:\fakepath\Garmentier Order 24700.pdf"
click at [125, 264] on input "file" at bounding box center [418, 262] width 636 height 25
type input "C:\fakepath\Garmentier Order 24700.pdf"
click at [1095, 61] on span "×" at bounding box center [1100, 52] width 14 height 25
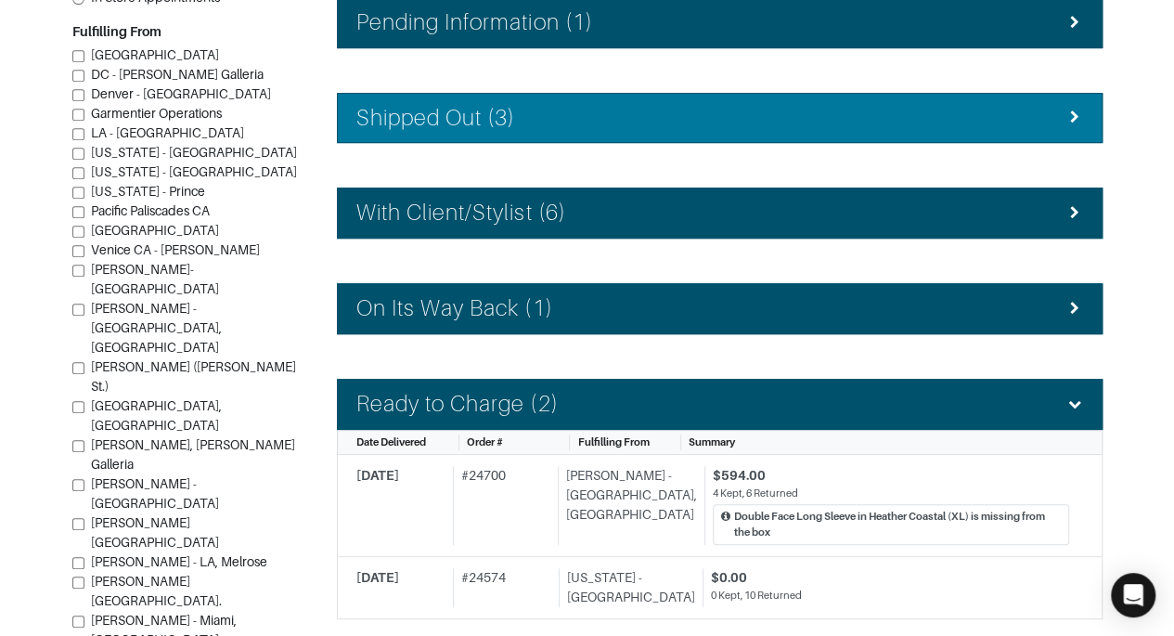
click at [853, 118] on div "Shipped Out (3)" at bounding box center [719, 118] width 727 height 27
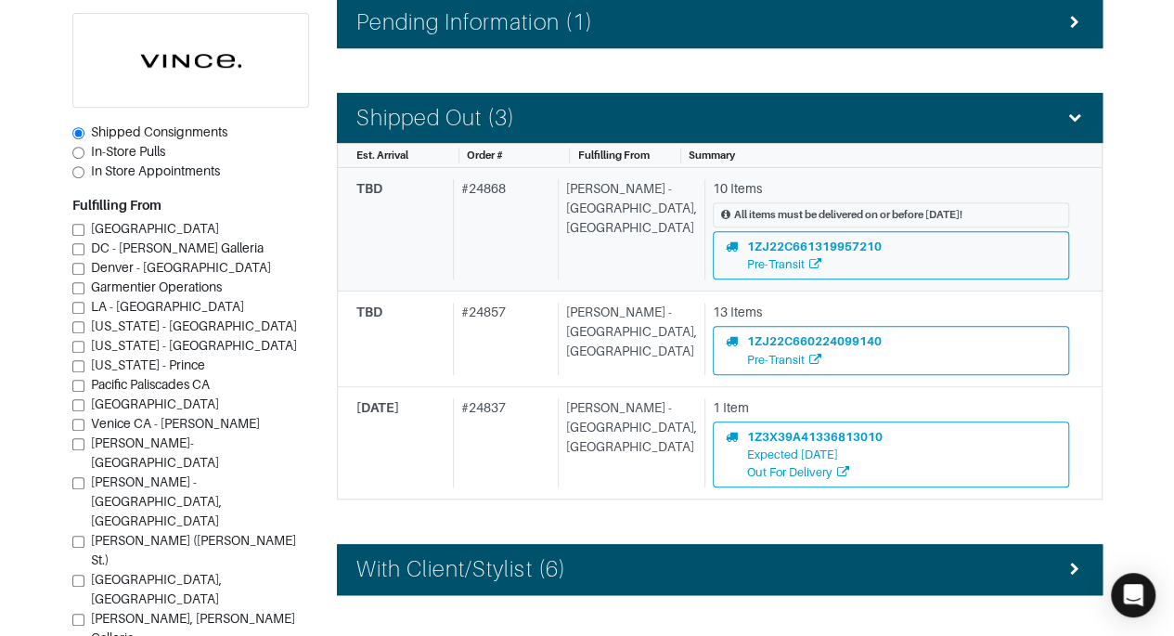
click at [784, 188] on div "10 Items" at bounding box center [891, 188] width 356 height 19
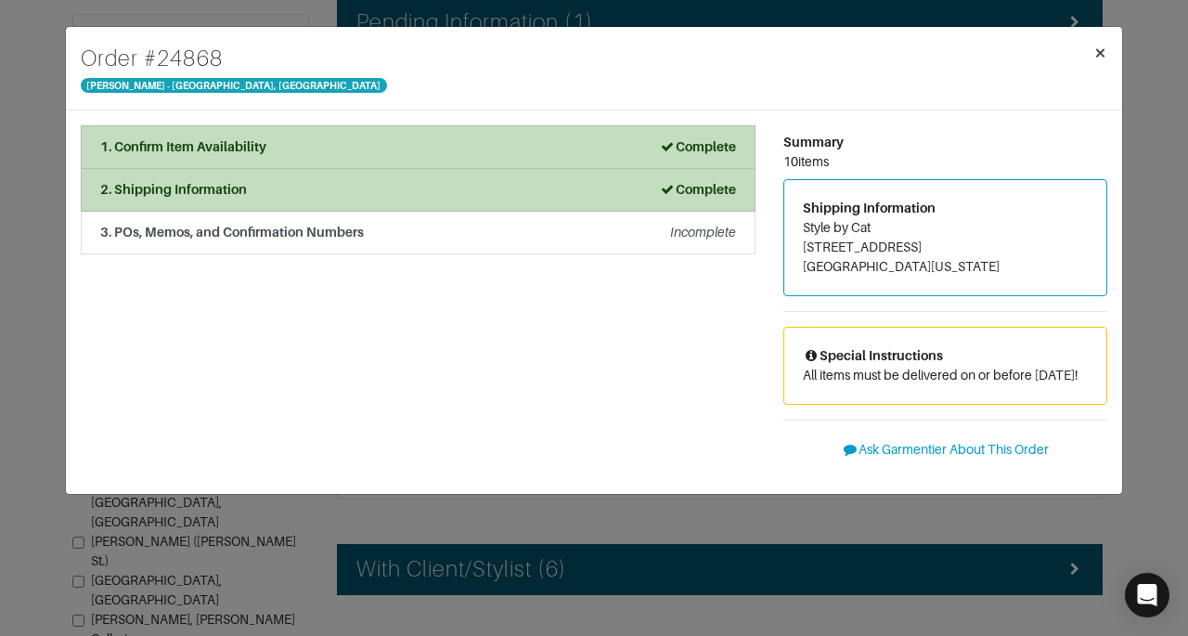
click at [1113, 53] on button "×" at bounding box center [1100, 53] width 44 height 52
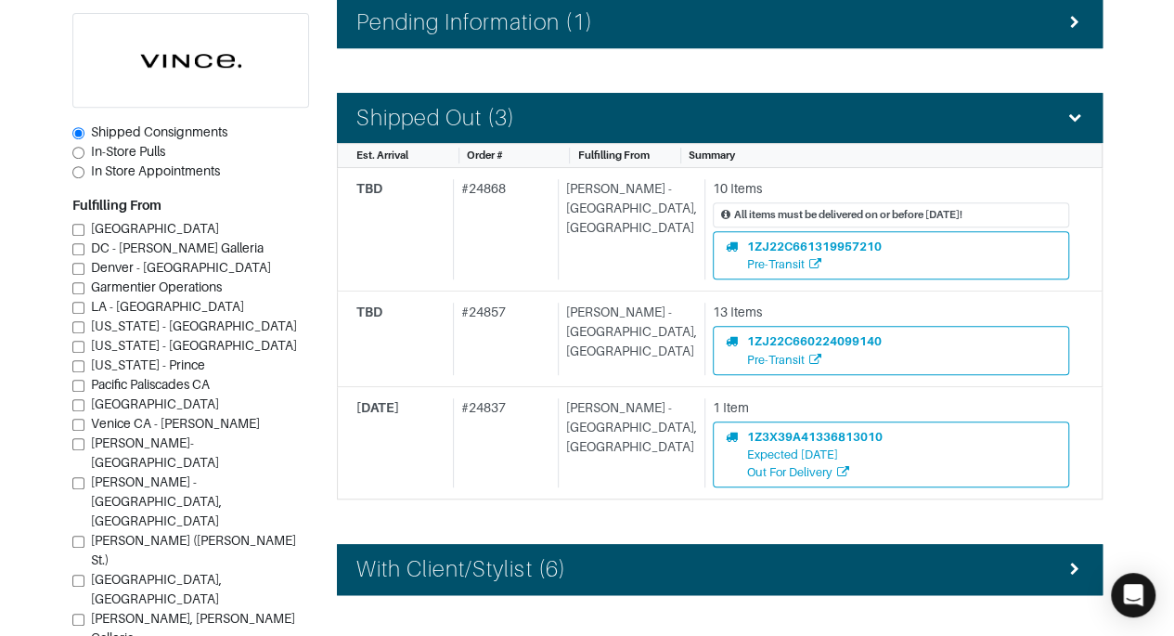
click at [1113, 53] on div "Notifications for inbound orders will be sent via email. $7,416.00 Out on Consi…" at bounding box center [719, 418] width 793 height 1393
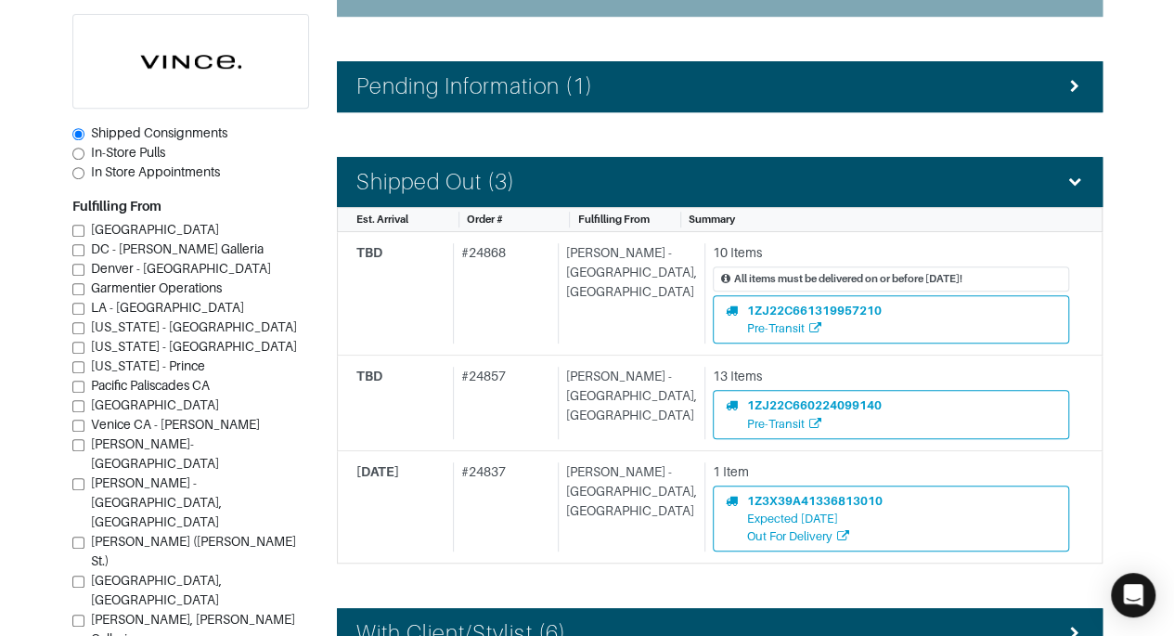
scroll to position [358, 0]
